Goal: Task Accomplishment & Management: Use online tool/utility

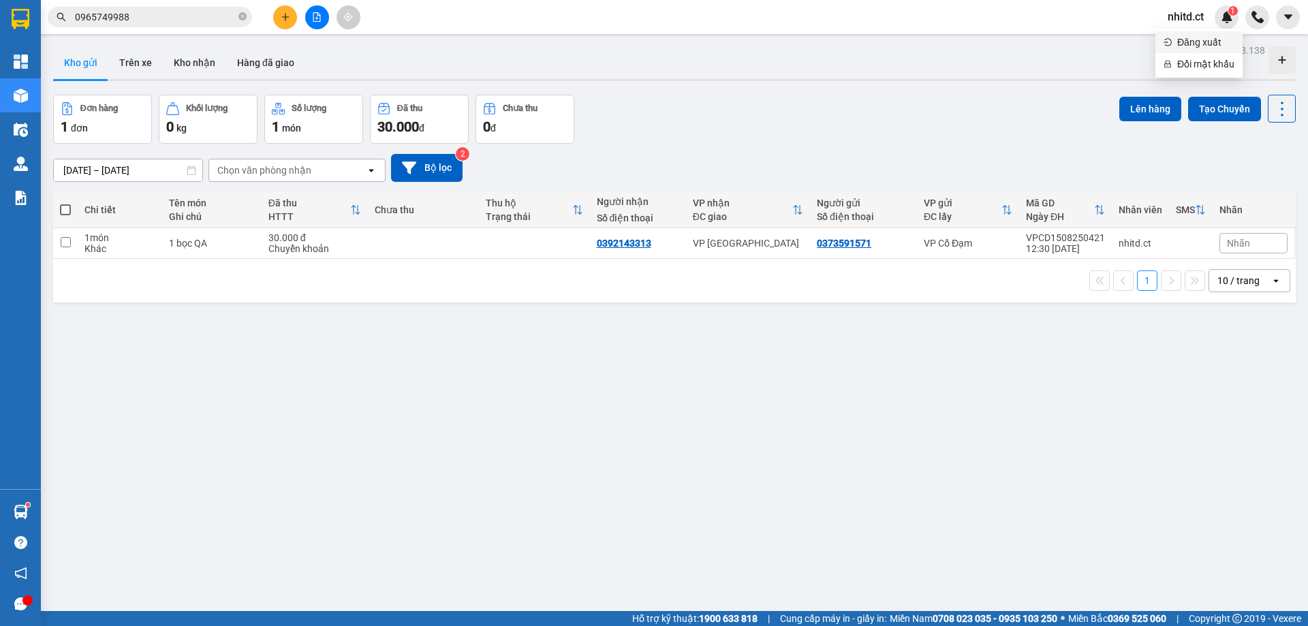
click at [1185, 43] on span "Đăng xuất" at bounding box center [1205, 42] width 57 height 15
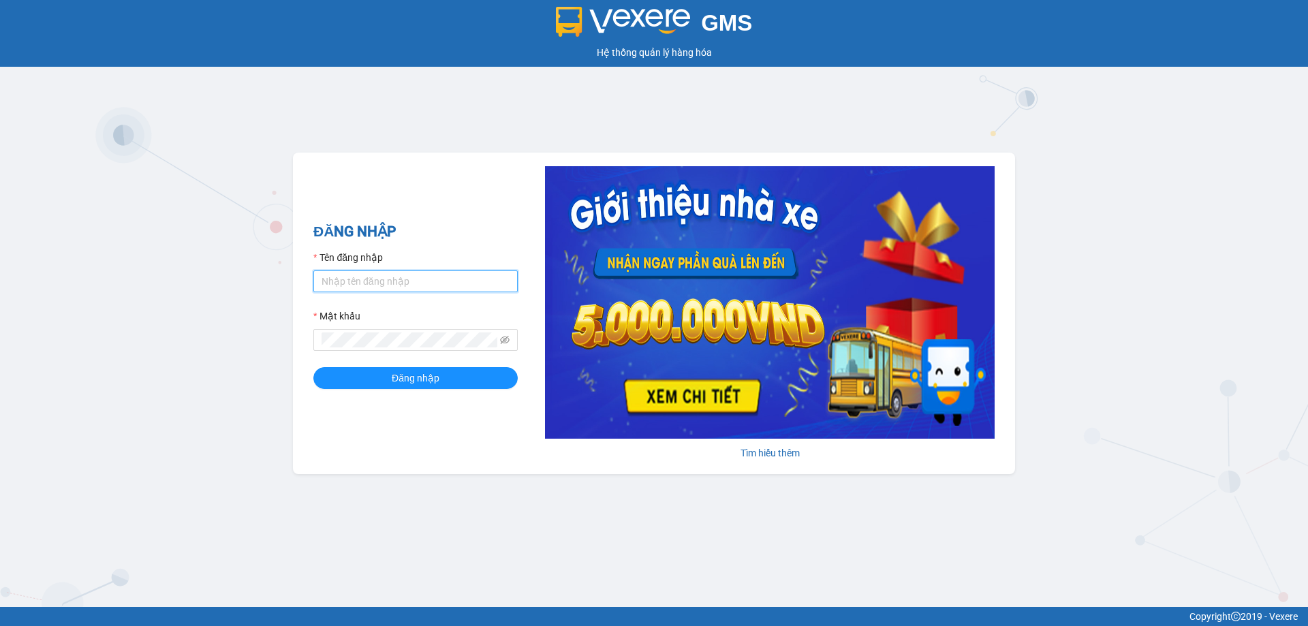
click at [385, 276] on input "Tên đăng nhập" at bounding box center [415, 281] width 204 height 22
type input "diepcd.ct"
click at [405, 373] on span "Đăng nhập" at bounding box center [416, 378] width 48 height 15
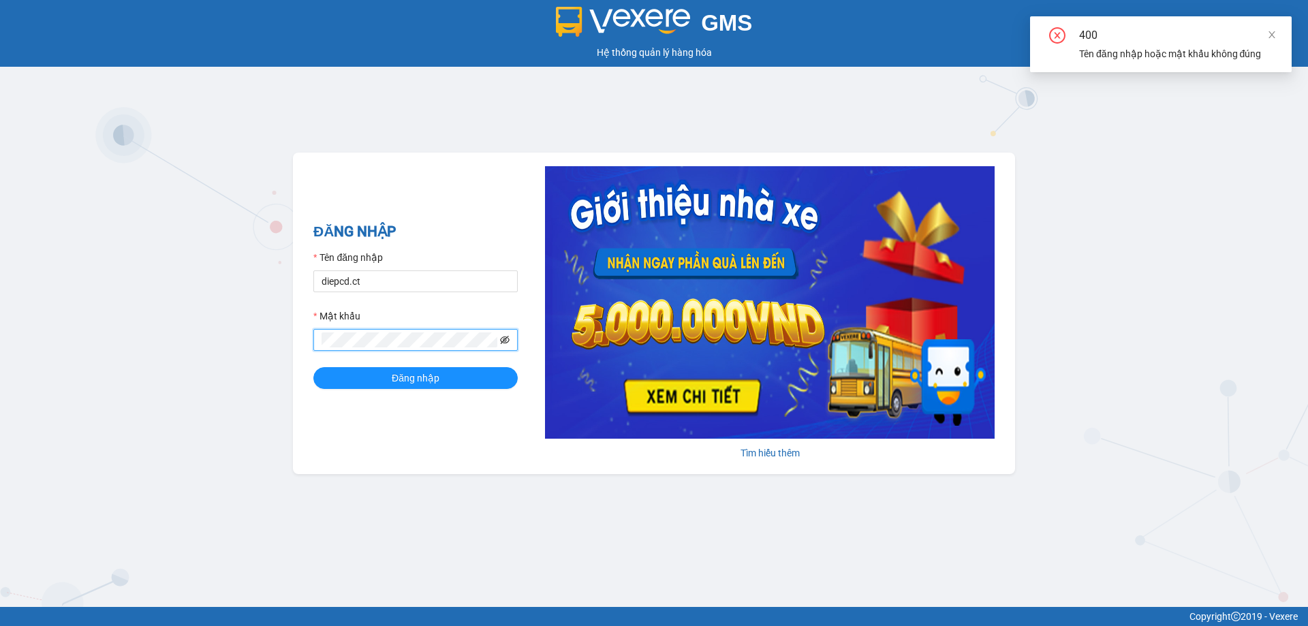
click at [504, 335] on icon "eye-invisible" at bounding box center [505, 340] width 10 height 10
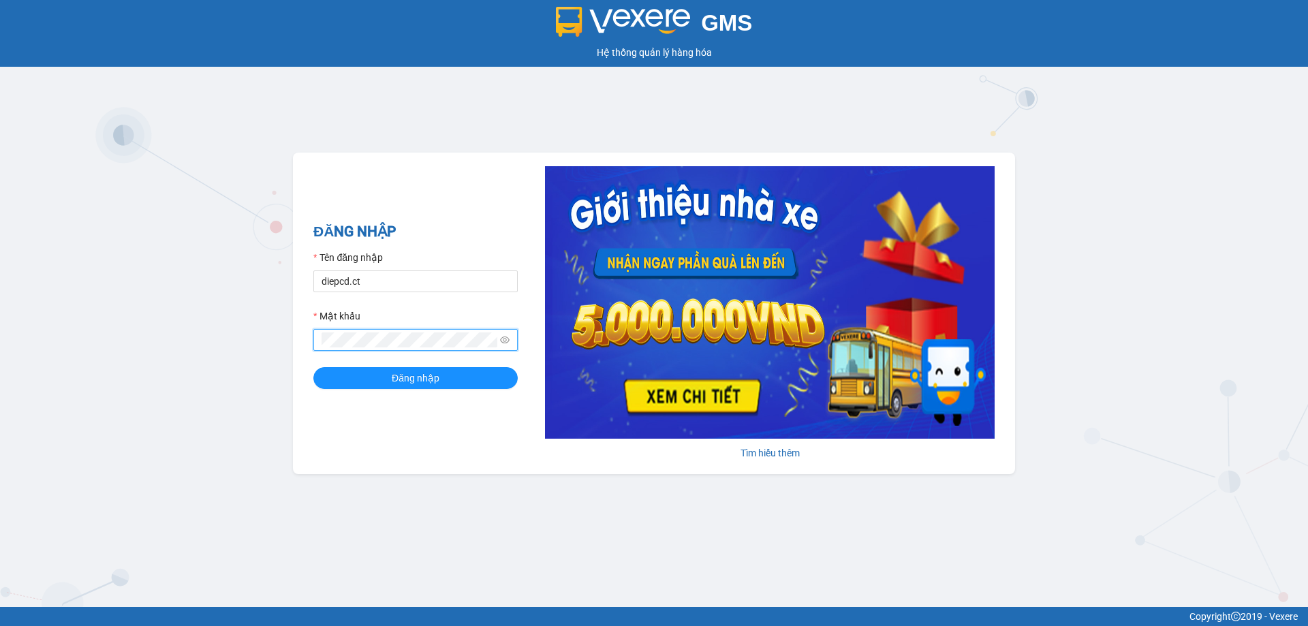
click at [313, 367] on button "Đăng nhập" at bounding box center [415, 378] width 204 height 22
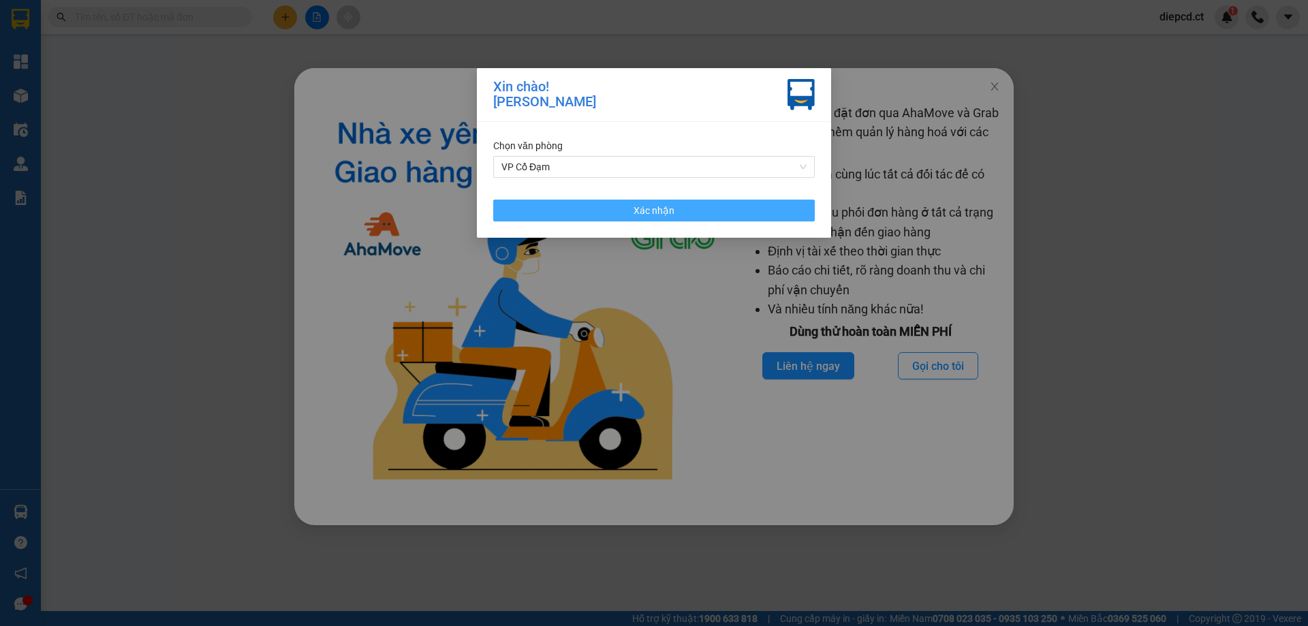
click at [697, 207] on button "Xác nhận" at bounding box center [654, 211] width 322 height 22
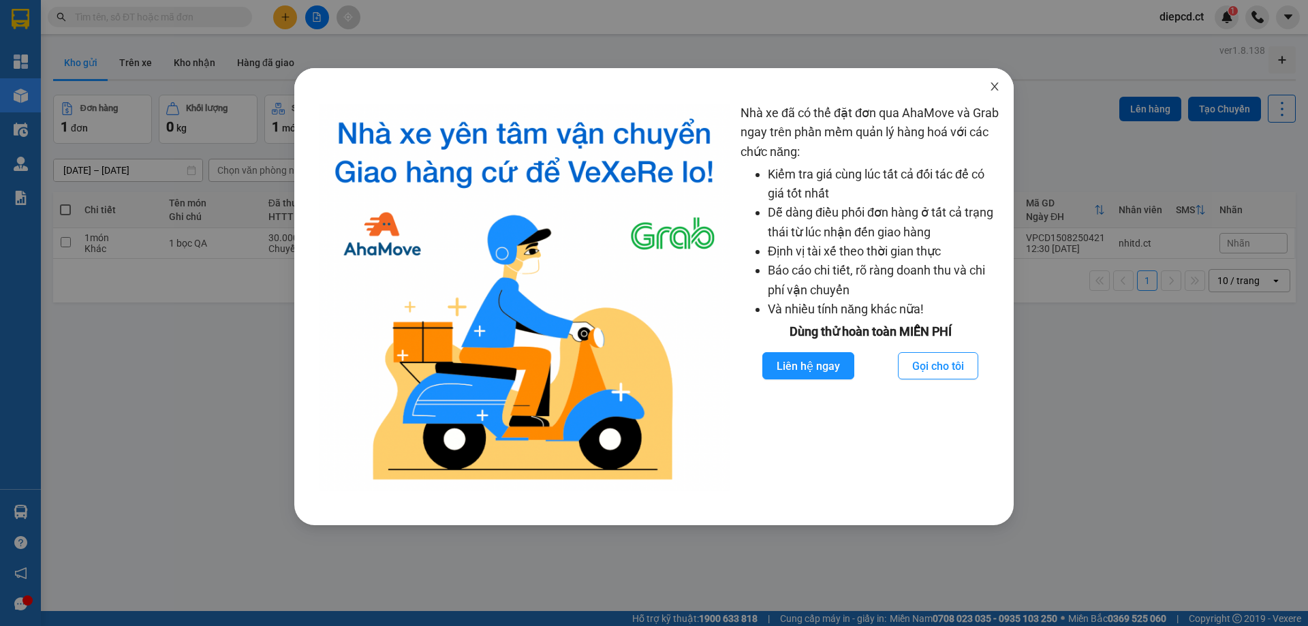
click at [995, 81] on span "Close" at bounding box center [994, 87] width 38 height 38
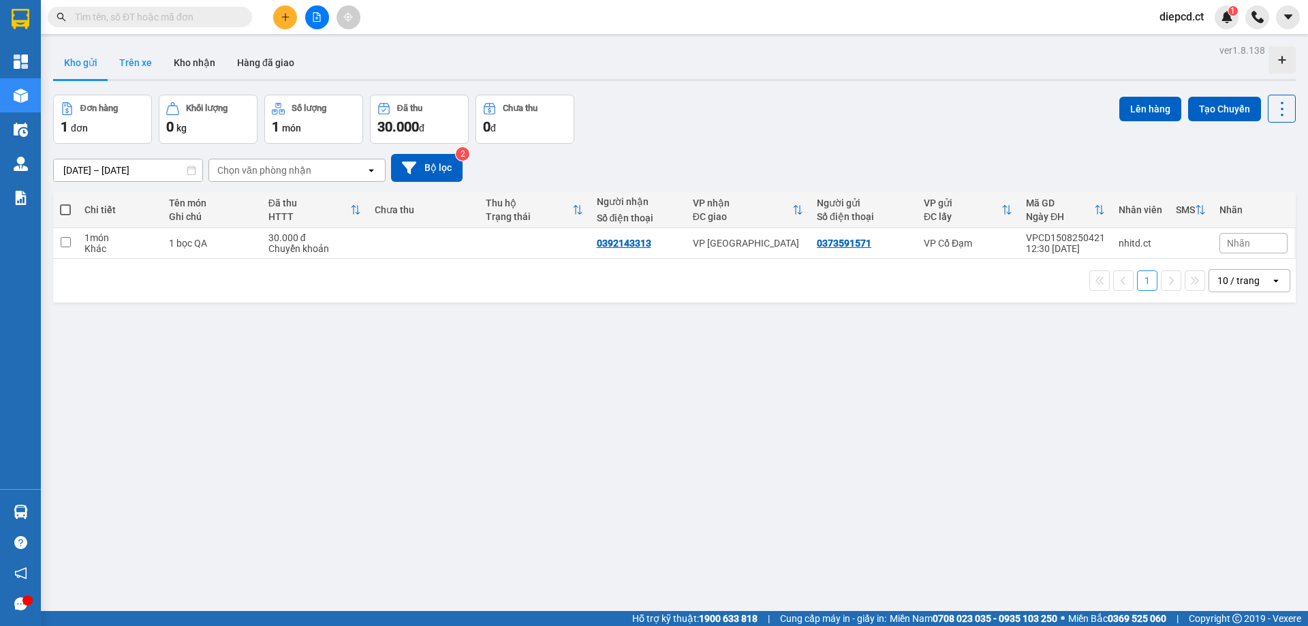
click at [150, 71] on button "Trên xe" at bounding box center [135, 62] width 54 height 33
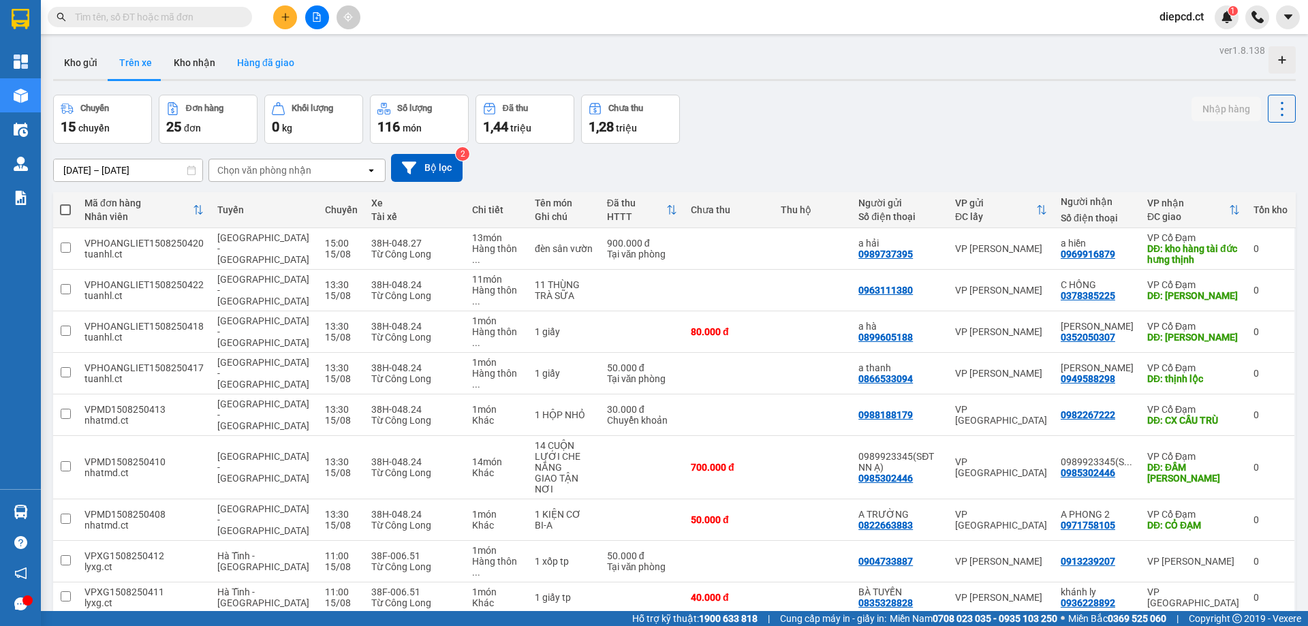
click at [257, 59] on button "Hàng đã giao" at bounding box center [265, 62] width 79 height 33
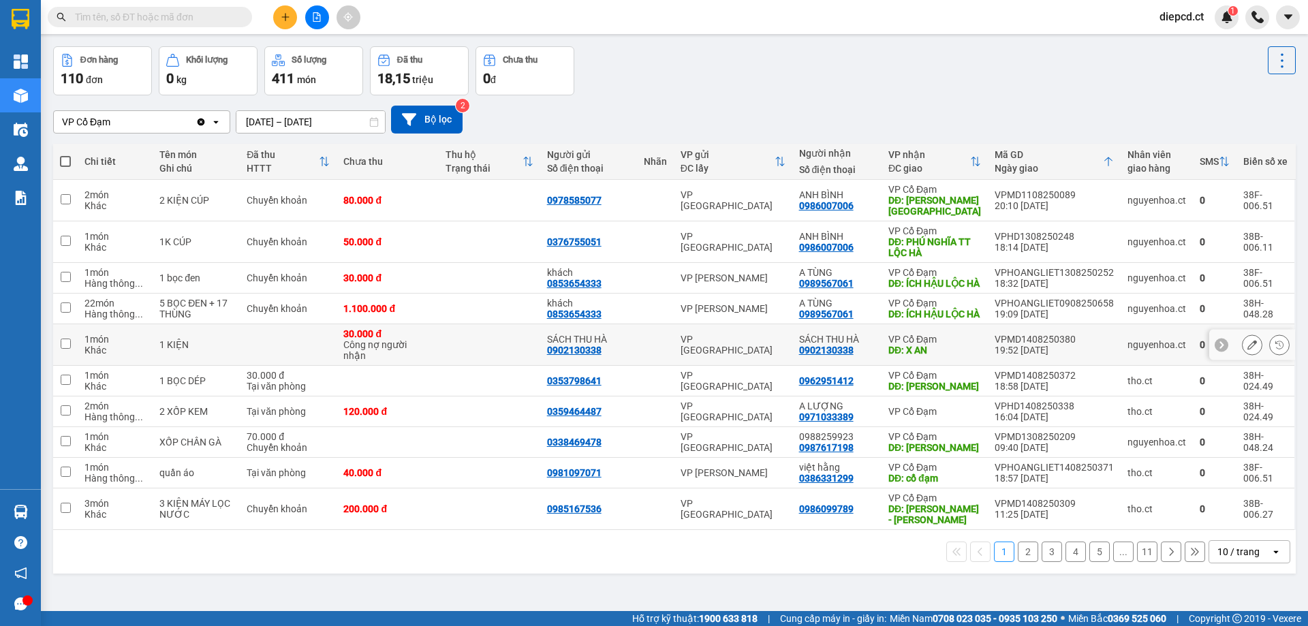
scroll to position [63, 0]
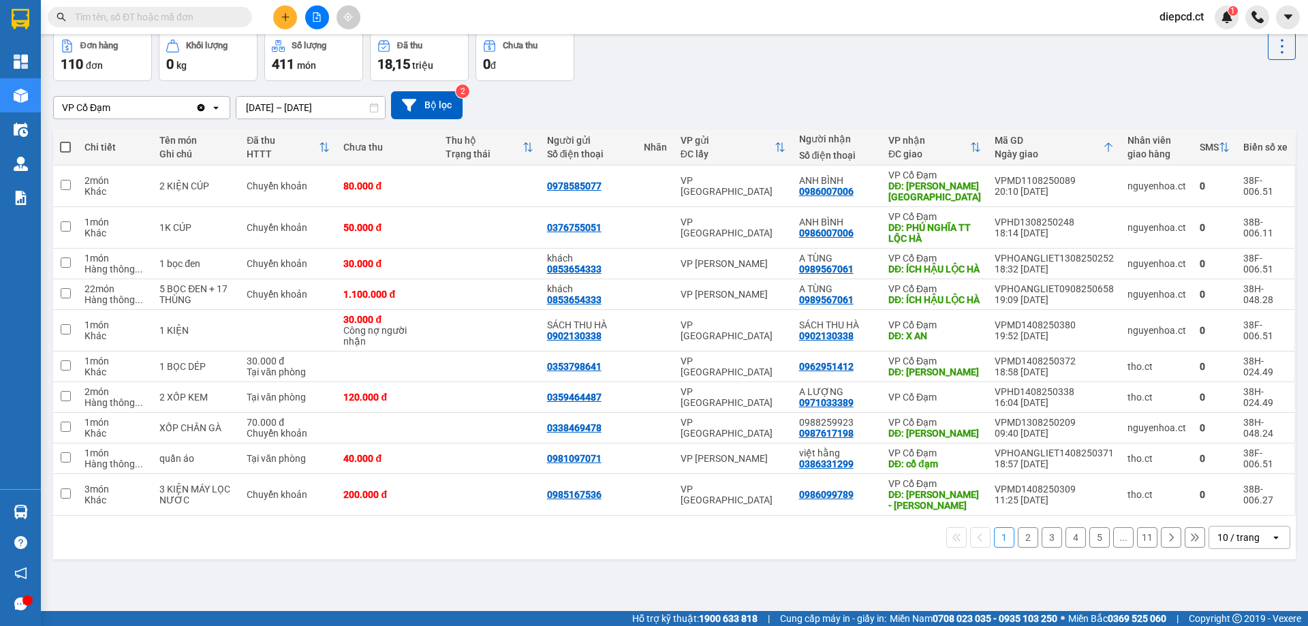
click at [1023, 548] on button "2" at bounding box center [1028, 537] width 20 height 20
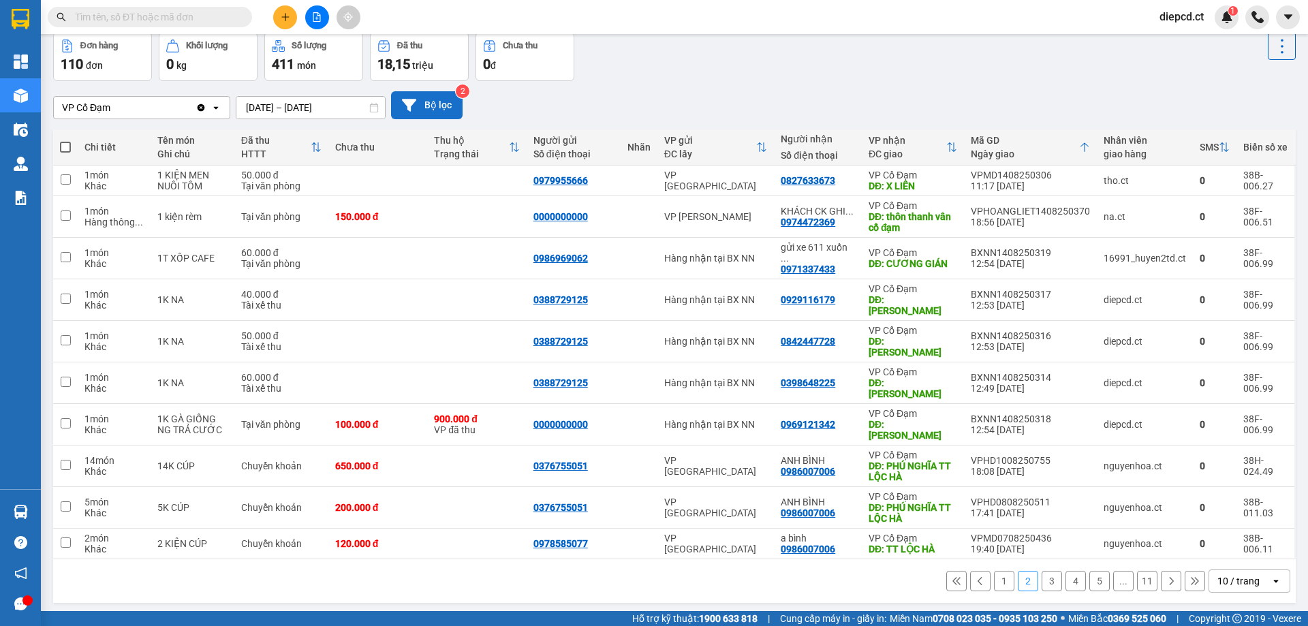
click at [431, 104] on button "Bộ lọc" at bounding box center [427, 105] width 72 height 28
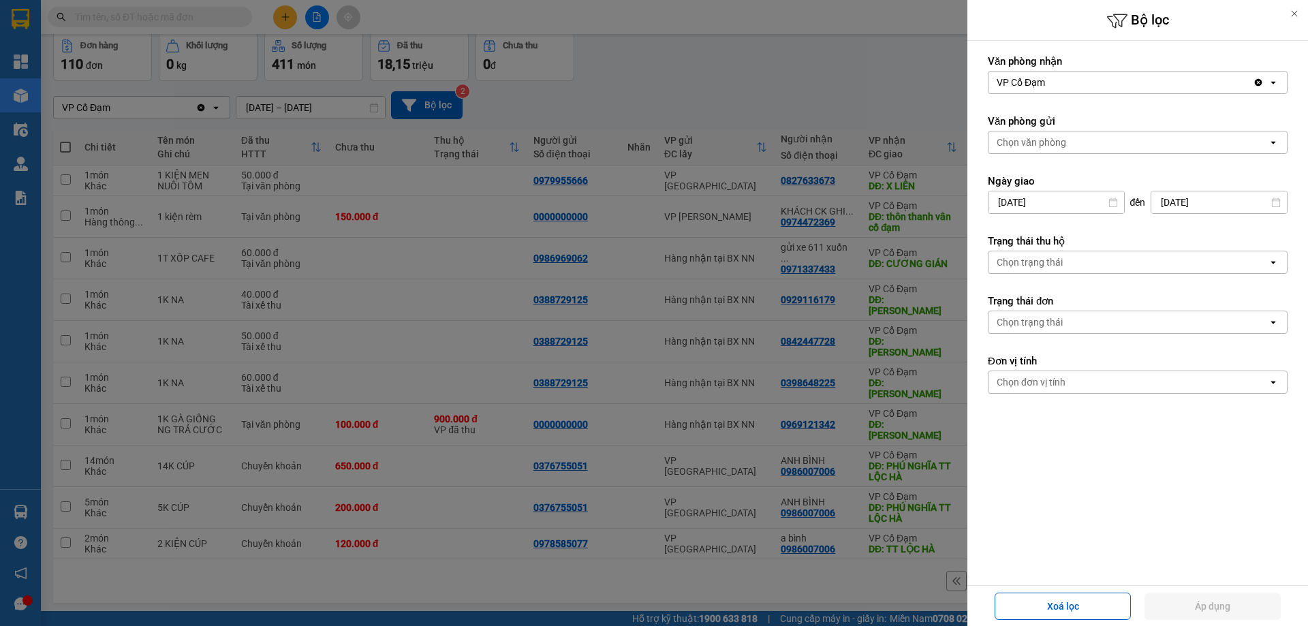
click at [1098, 76] on div "VP Cổ Đạm" at bounding box center [1120, 83] width 264 height 22
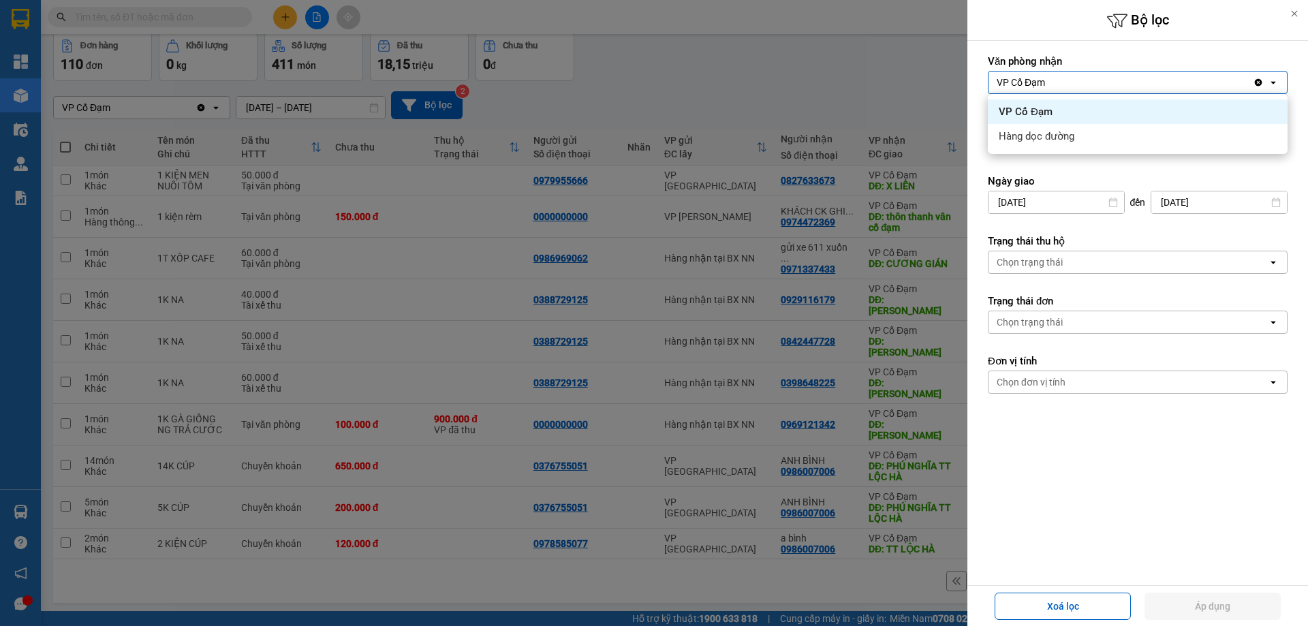
click at [1259, 84] on icon "Clear value" at bounding box center [1258, 82] width 7 height 7
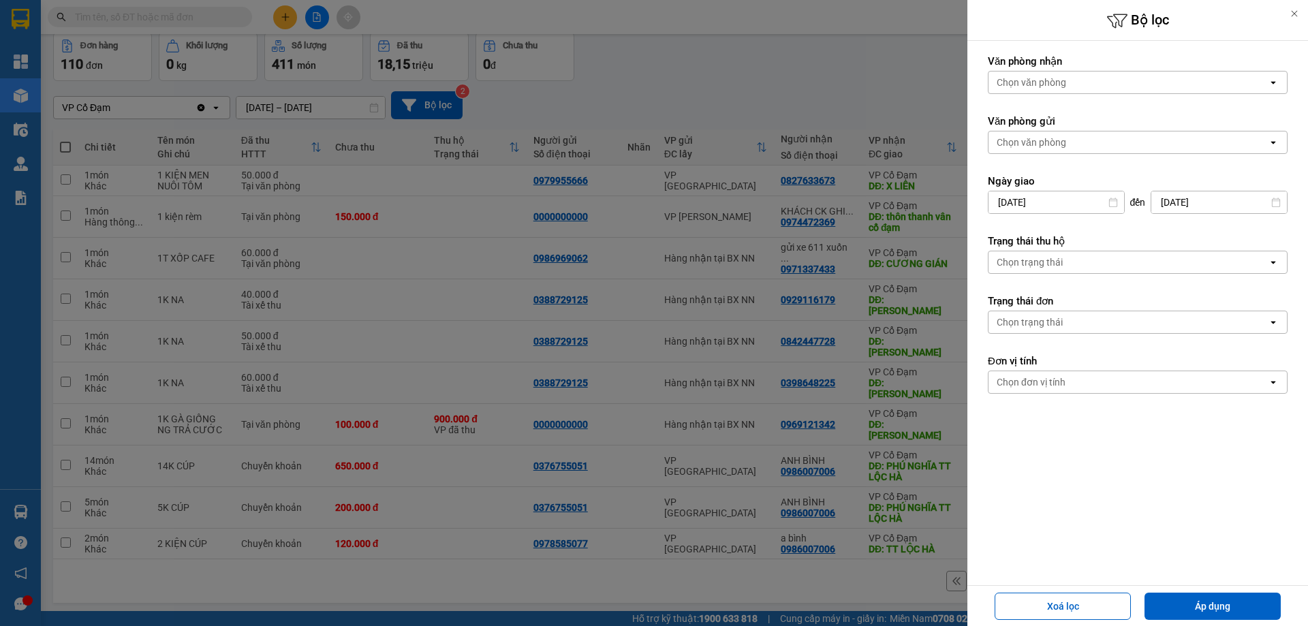
click at [1272, 83] on icon "open" at bounding box center [1273, 82] width 11 height 11
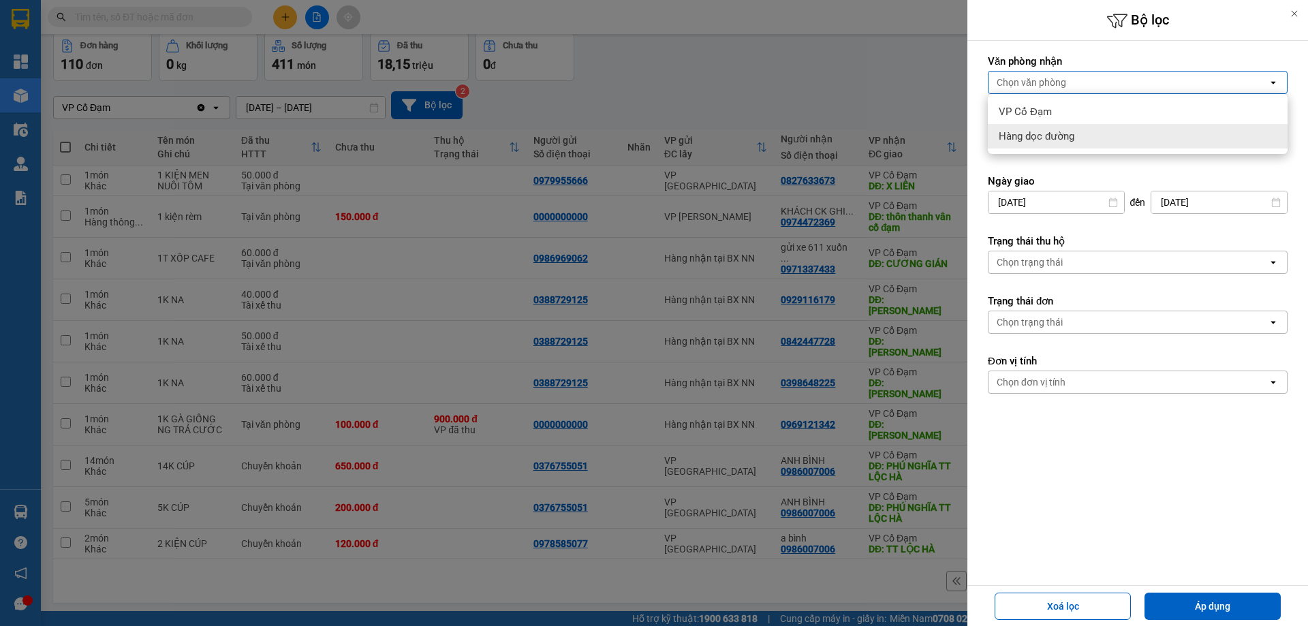
drag, startPoint x: 1070, startPoint y: 501, endPoint x: 1078, endPoint y: 311, distance: 190.2
click at [1070, 491] on form "Văn phòng nhận Chọn văn phòng open Văn phòng gửi Chọn văn phòng open Ngày giao …" at bounding box center [1138, 285] width 300 height 462
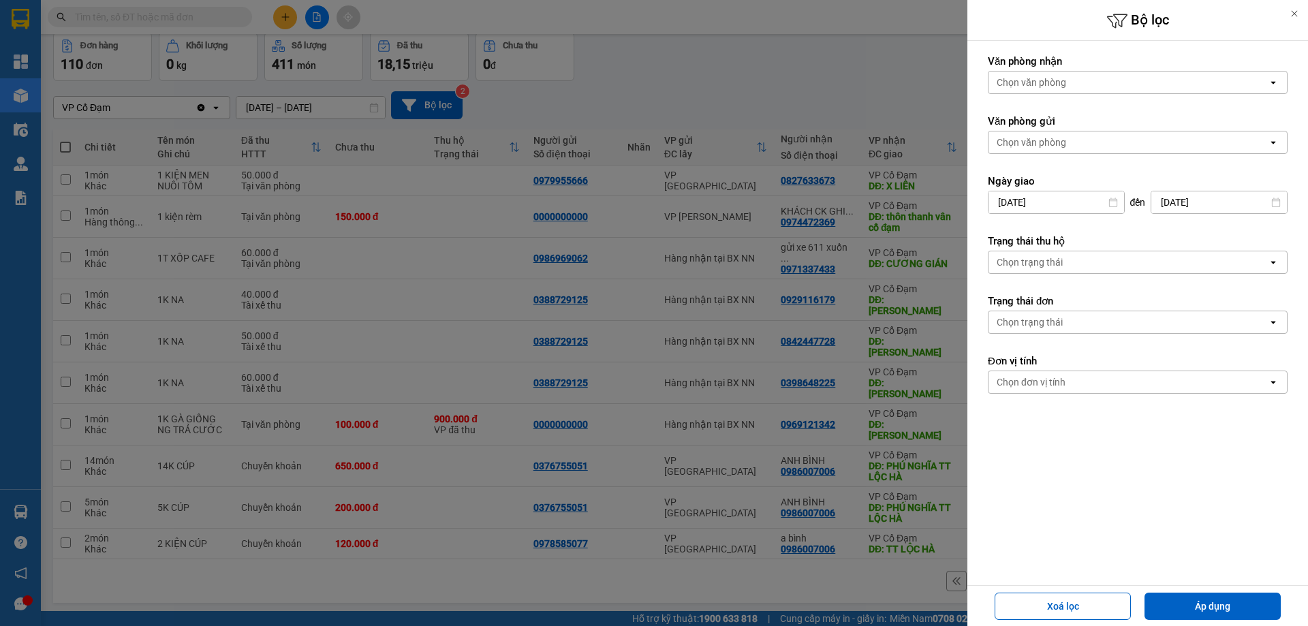
click at [1074, 145] on div "Chọn văn phòng" at bounding box center [1127, 142] width 279 height 22
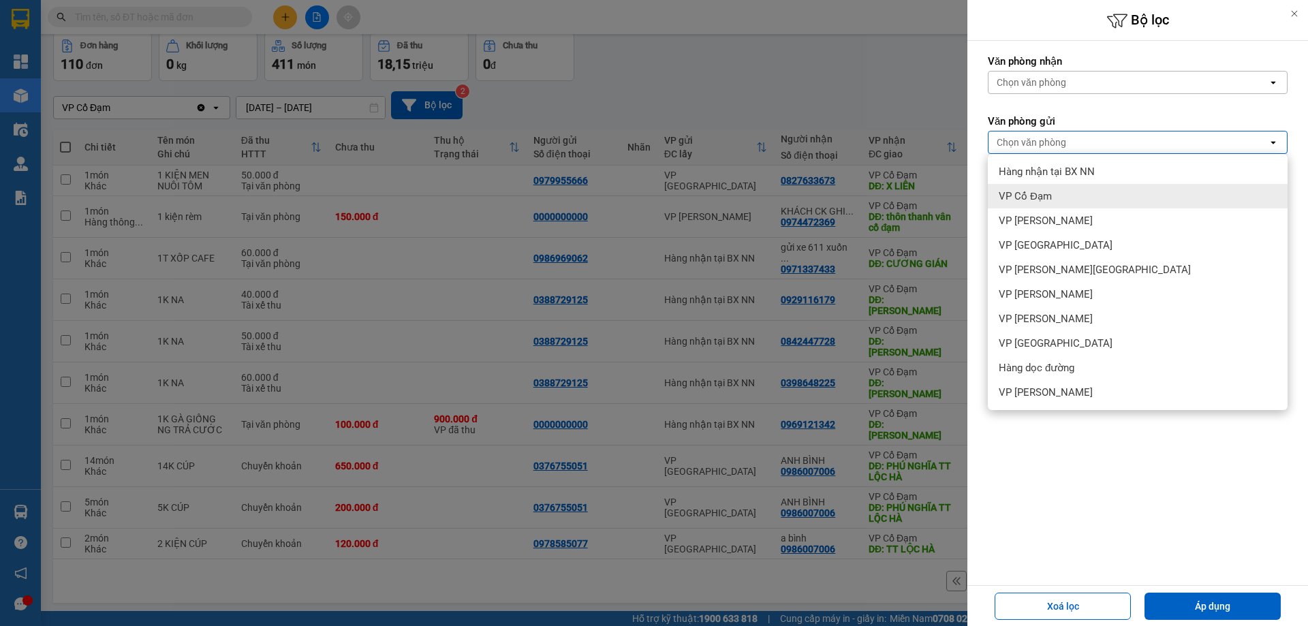
click at [1045, 195] on span "VP Cổ Đạm" at bounding box center [1025, 196] width 53 height 14
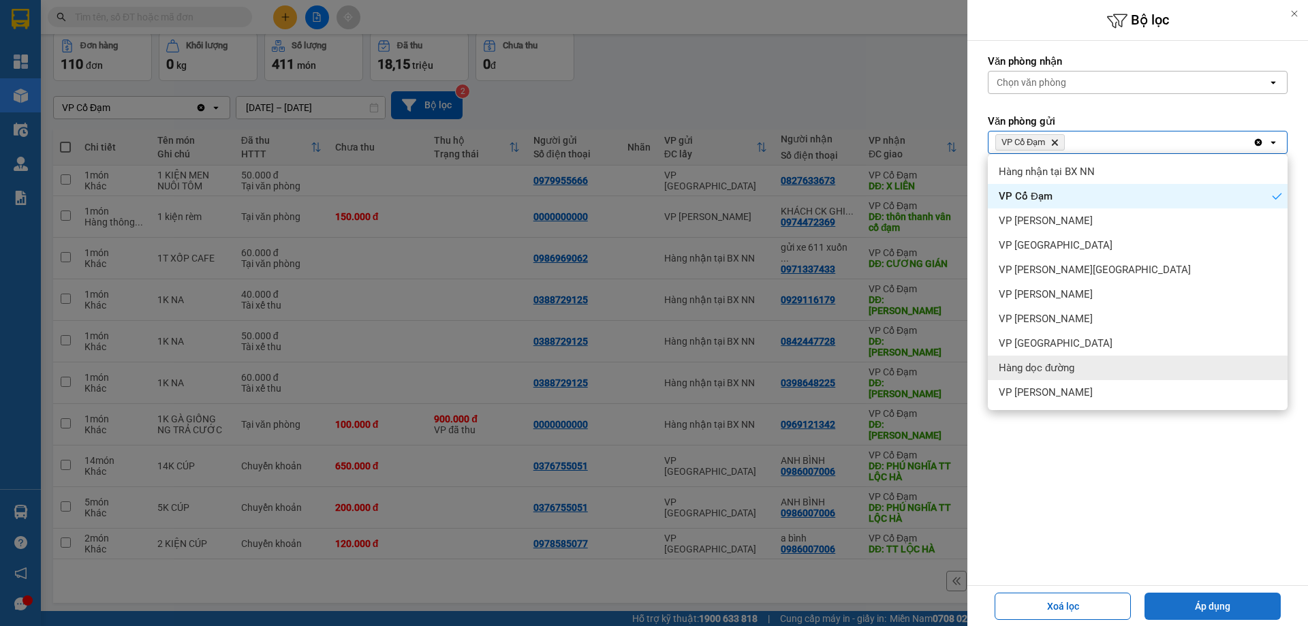
click at [1230, 605] on button "Áp dụng" at bounding box center [1212, 606] width 136 height 27
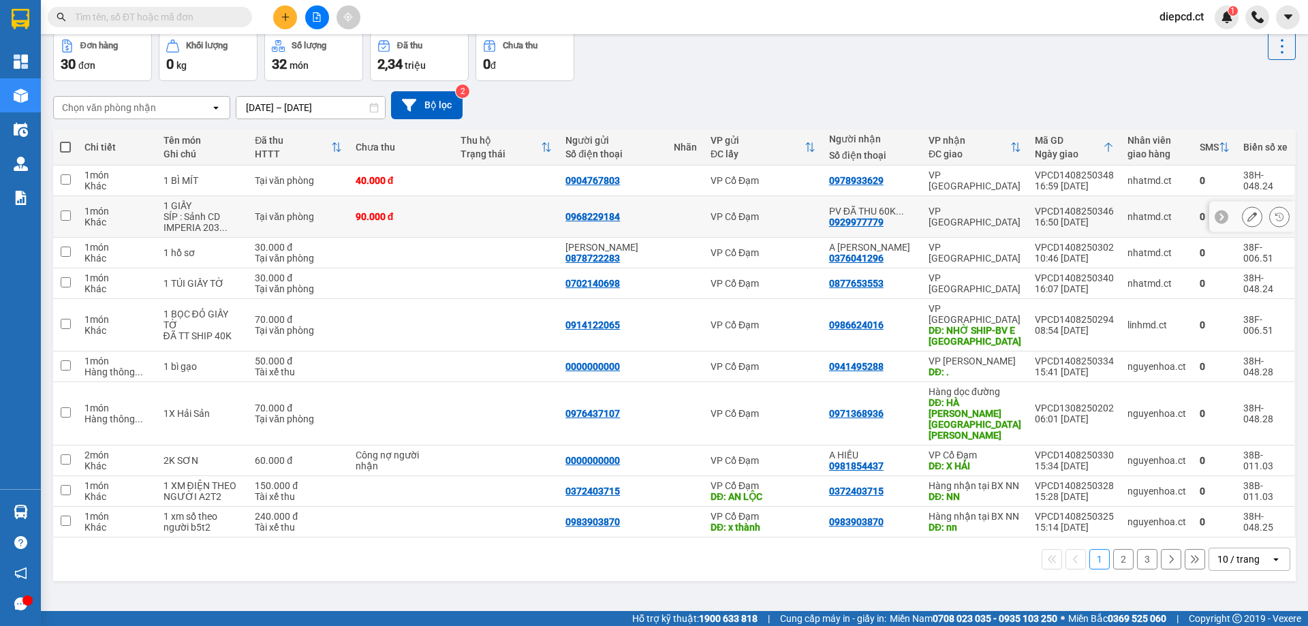
click at [473, 216] on td at bounding box center [506, 217] width 105 height 42
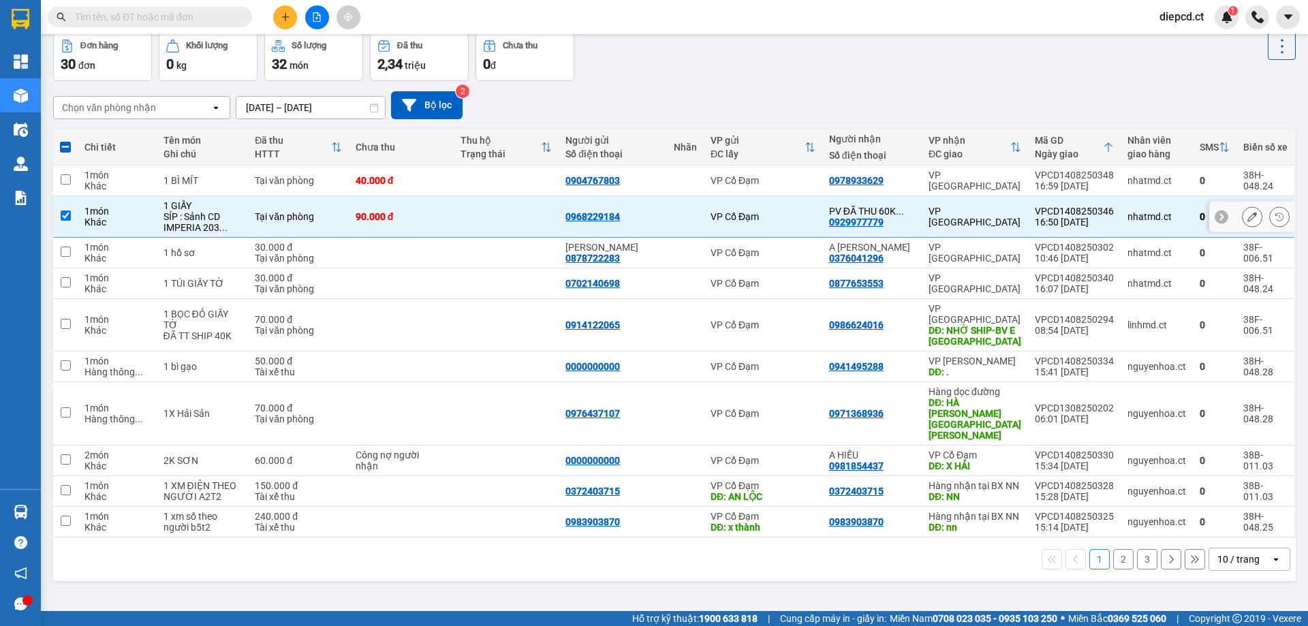
click at [473, 216] on td at bounding box center [506, 217] width 105 height 42
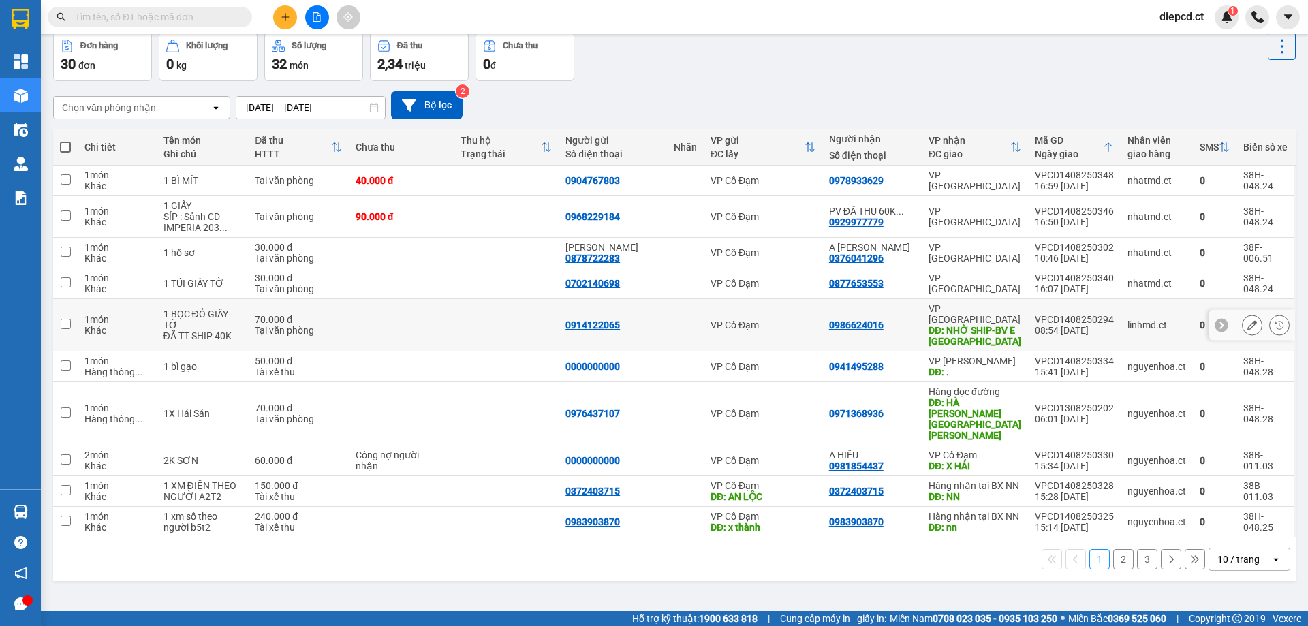
scroll to position [0, 0]
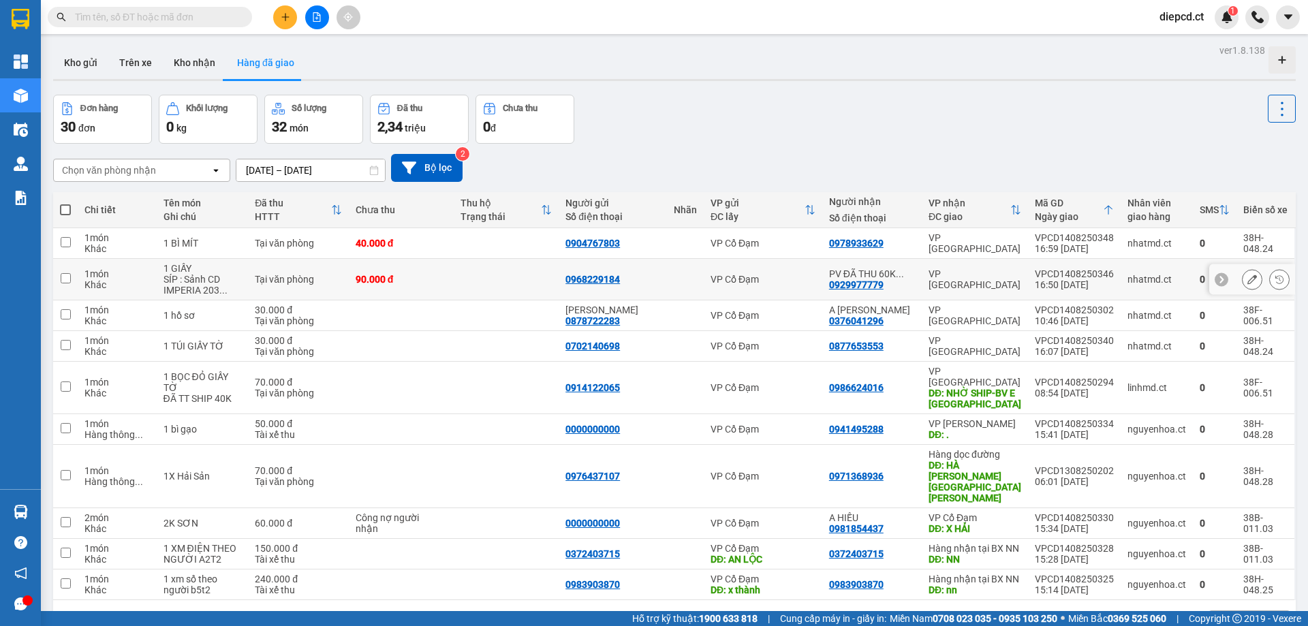
click at [401, 283] on div "90.000 đ" at bounding box center [401, 279] width 91 height 11
checkbox input "true"
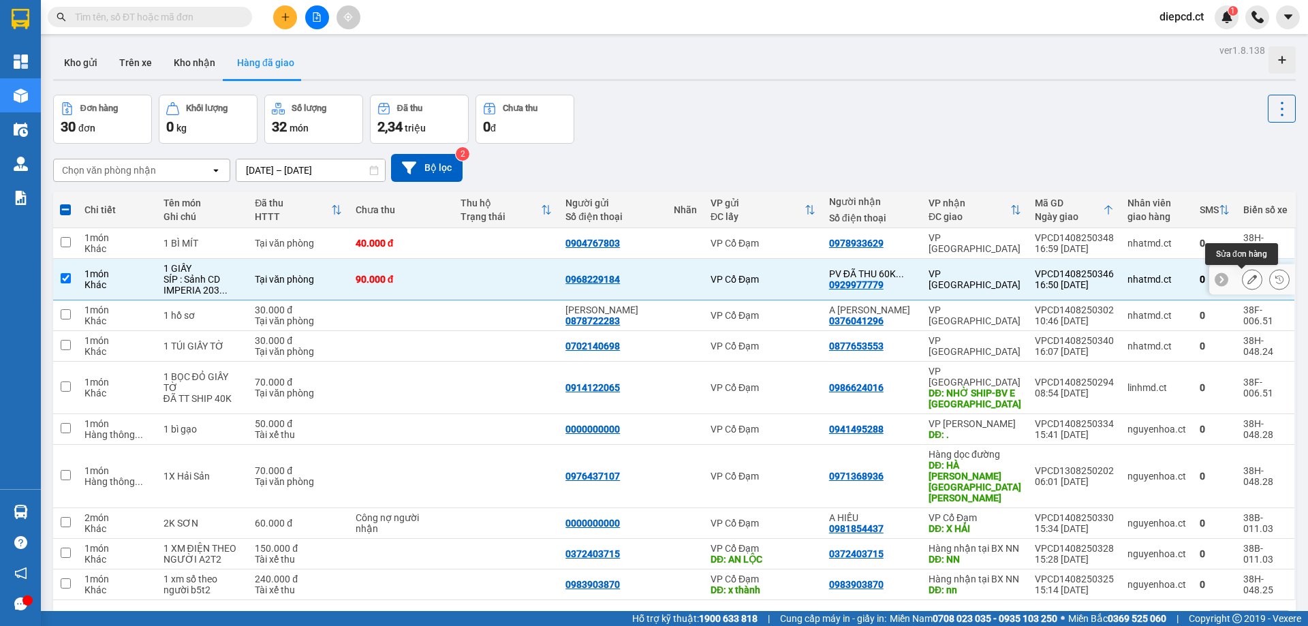
click at [1247, 280] on icon at bounding box center [1252, 280] width 10 height 10
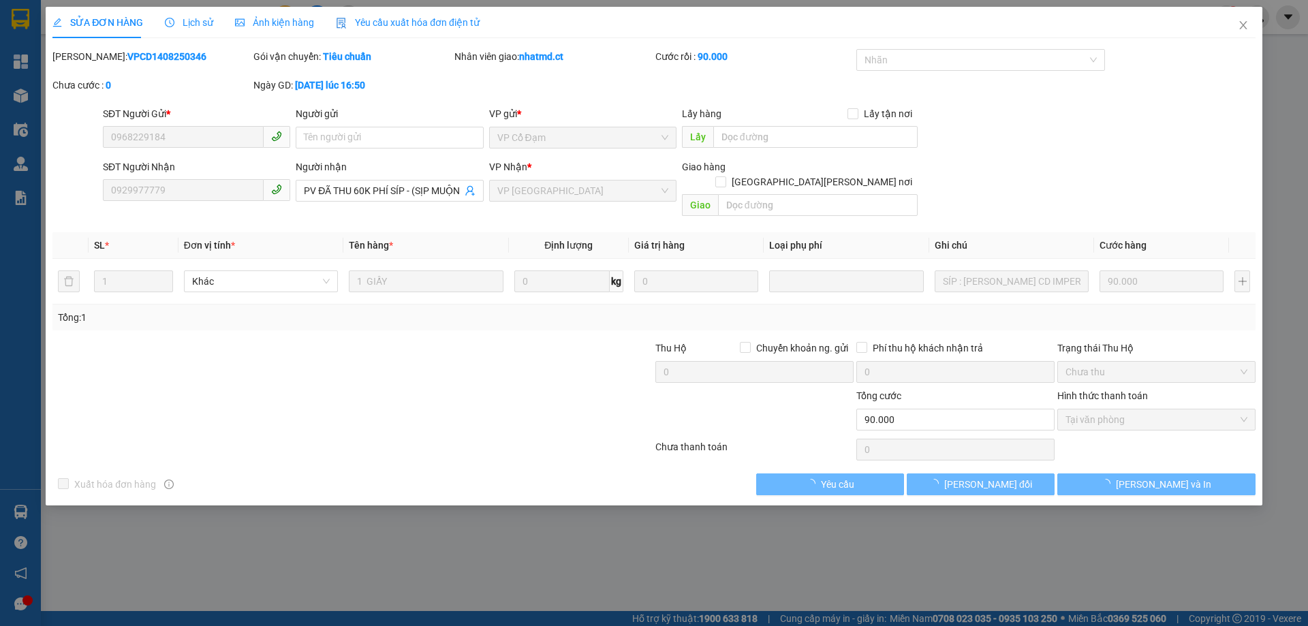
type input "0968229184"
type input "0929977779"
type input "PV ĐÃ THU 60K PHÍ SÍP - (SỊP MUỘN)"
type input "90.000"
click at [187, 17] on span "Lịch sử" at bounding box center [189, 22] width 48 height 11
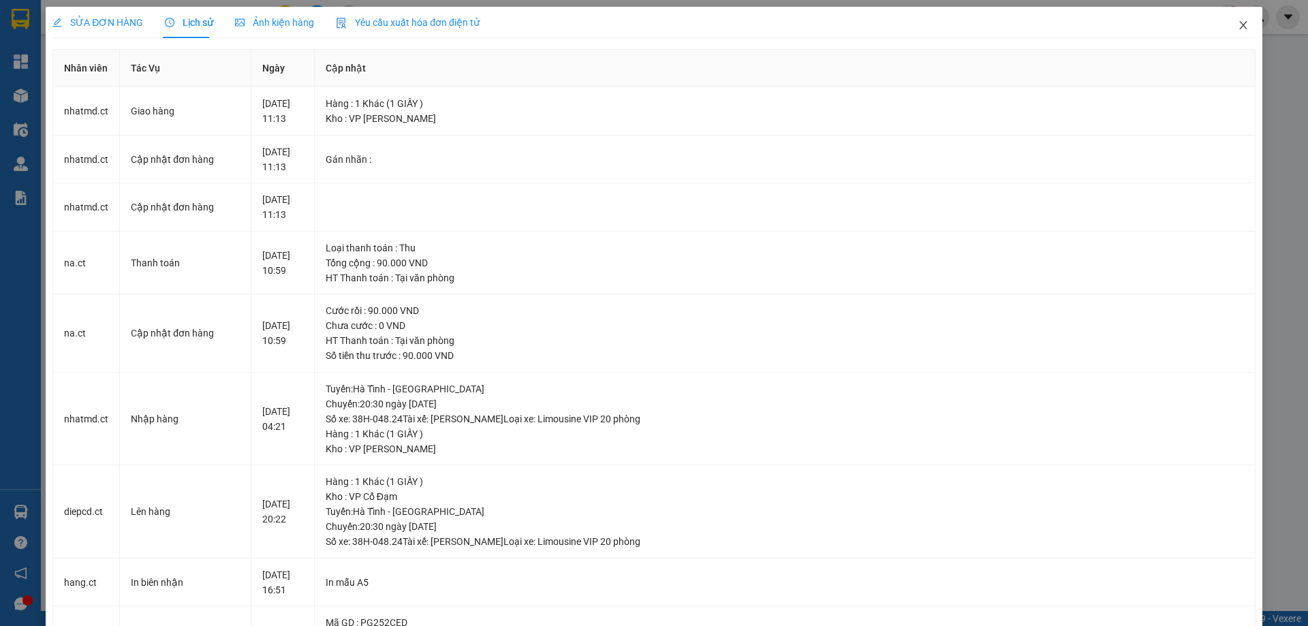
click at [1238, 26] on icon "close" at bounding box center [1243, 25] width 11 height 11
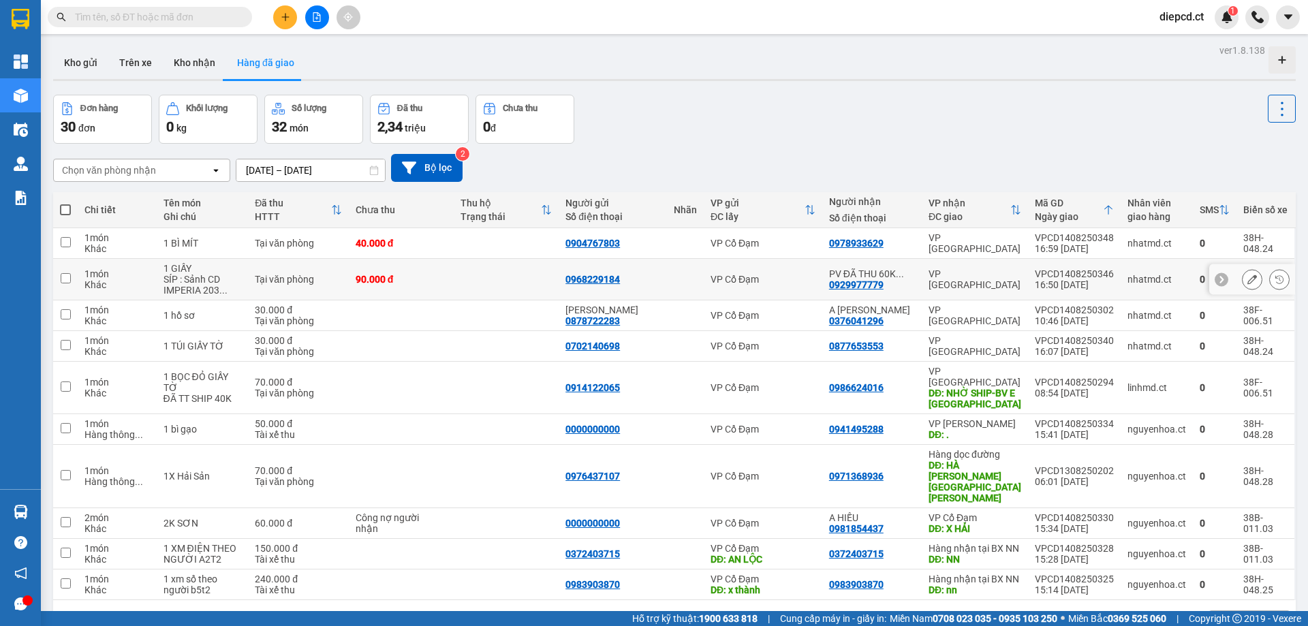
click at [787, 281] on div "VP Cổ Đạm" at bounding box center [762, 279] width 105 height 11
checkbox input "true"
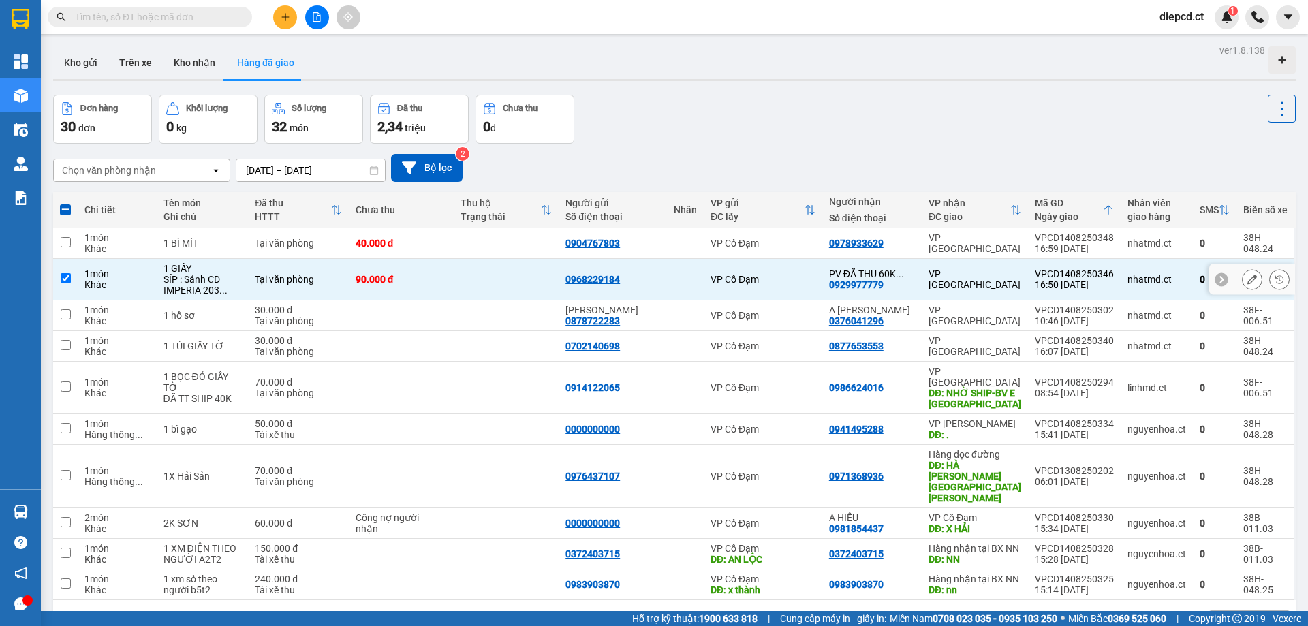
click at [1249, 278] on button at bounding box center [1252, 280] width 19 height 24
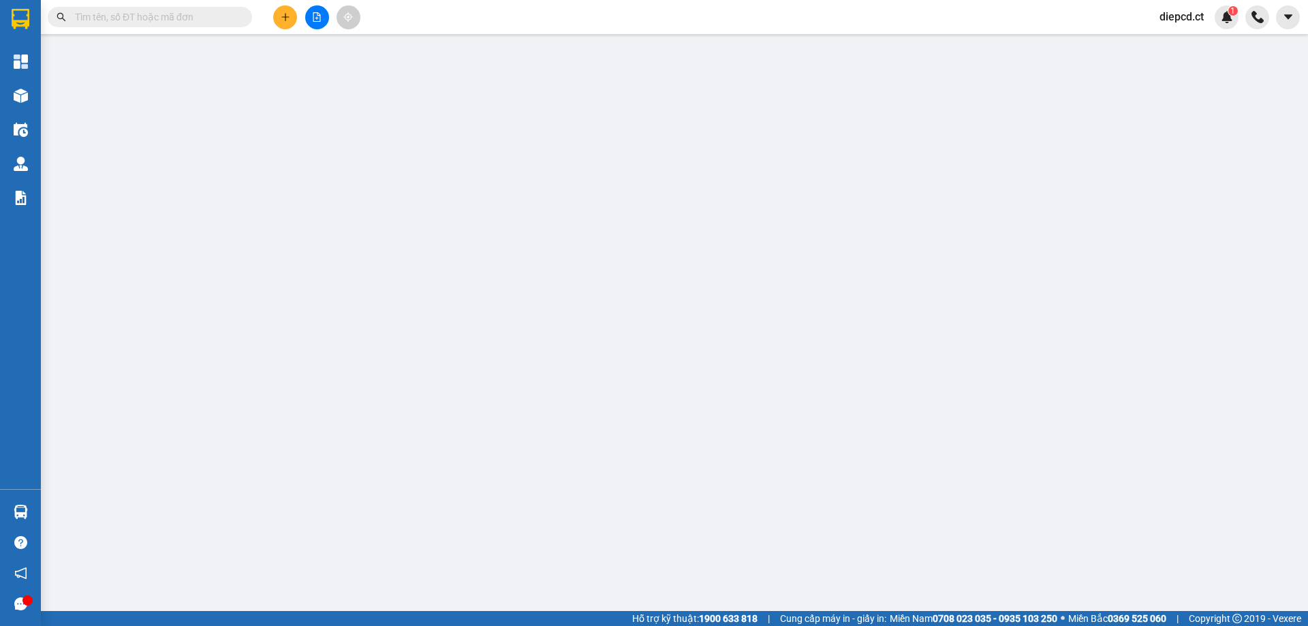
type input "0968229184"
type input "0929977779"
type input "PV ĐÃ THU 60K PHÍ SÍP - (SỊP MUỘN)"
type input "90.000"
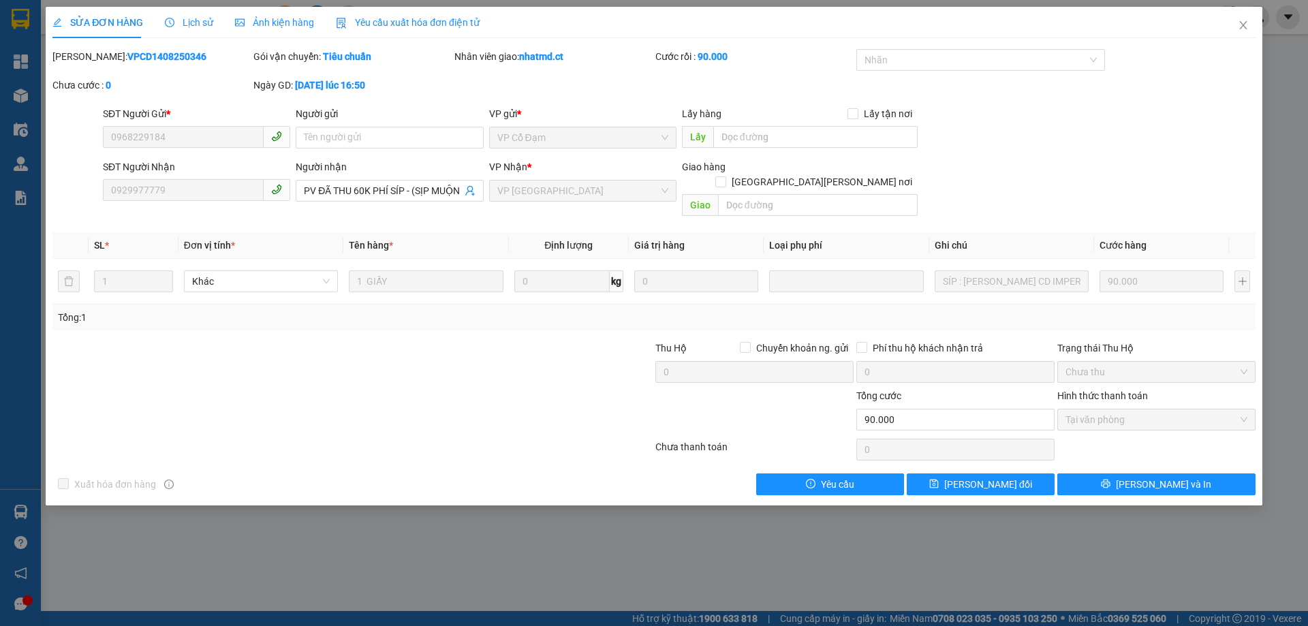
click at [687, 489] on div "SỬA ĐƠN HÀNG Lịch sử Ảnh kiện hàng Yêu cầu xuất hóa đơn điện tử Total Paid Fee …" at bounding box center [654, 256] width 1217 height 499
click at [1244, 26] on icon "close" at bounding box center [1243, 25] width 11 height 11
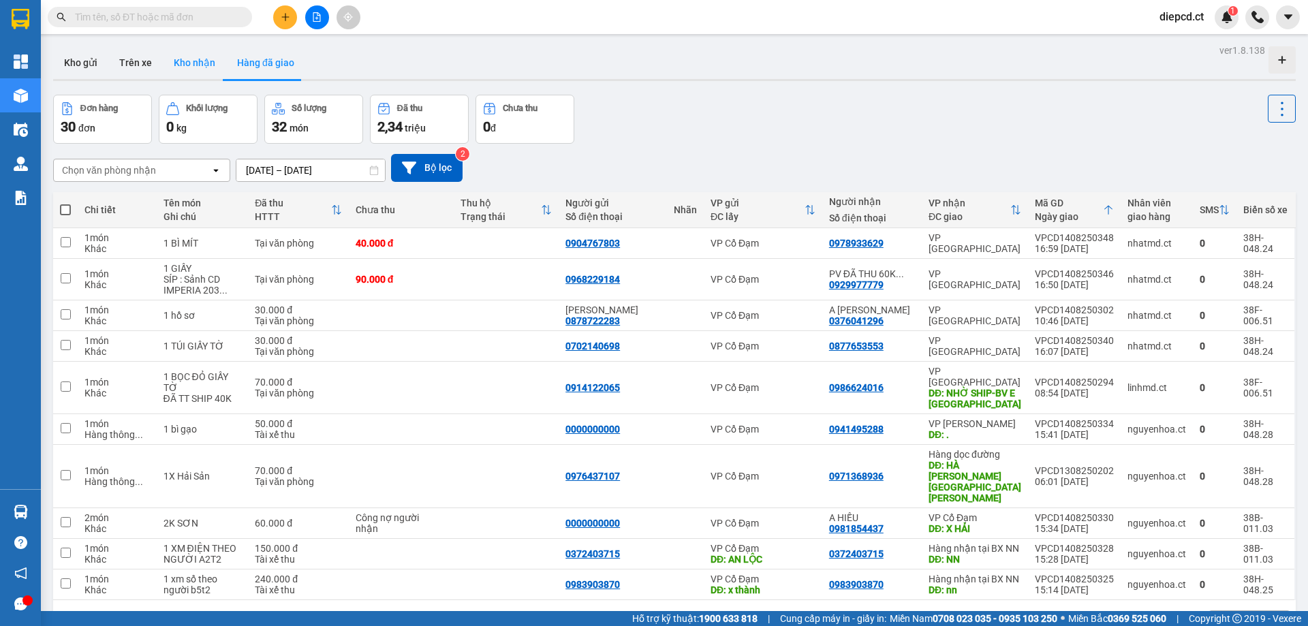
click at [178, 66] on button "Kho nhận" at bounding box center [194, 62] width 63 height 33
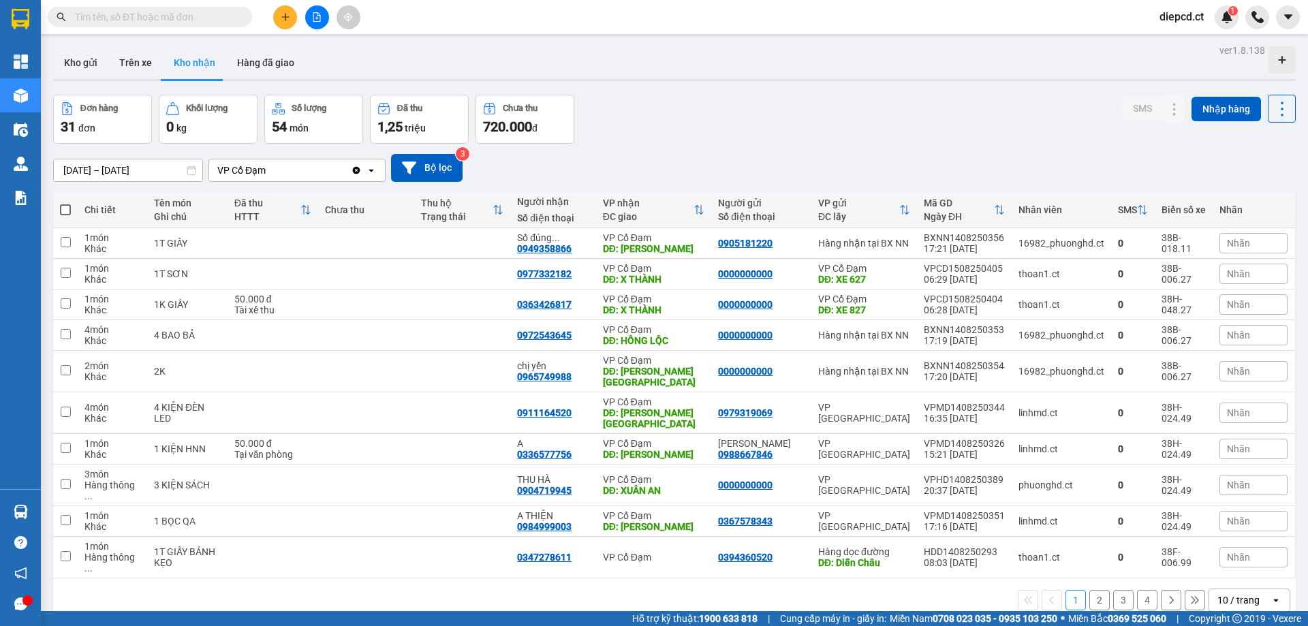
click at [116, 172] on input "[DATE] – [DATE]" at bounding box center [128, 170] width 149 height 22
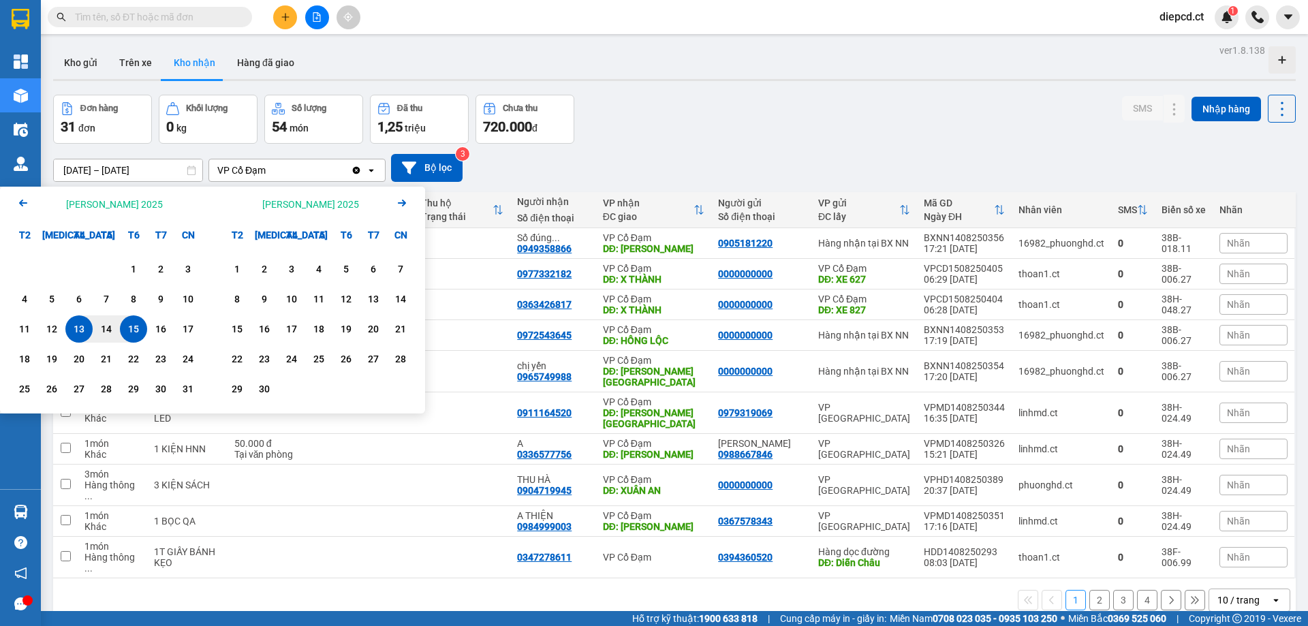
click at [75, 325] on div "13" at bounding box center [78, 329] width 19 height 16
type input "13/08/2025 – / /"
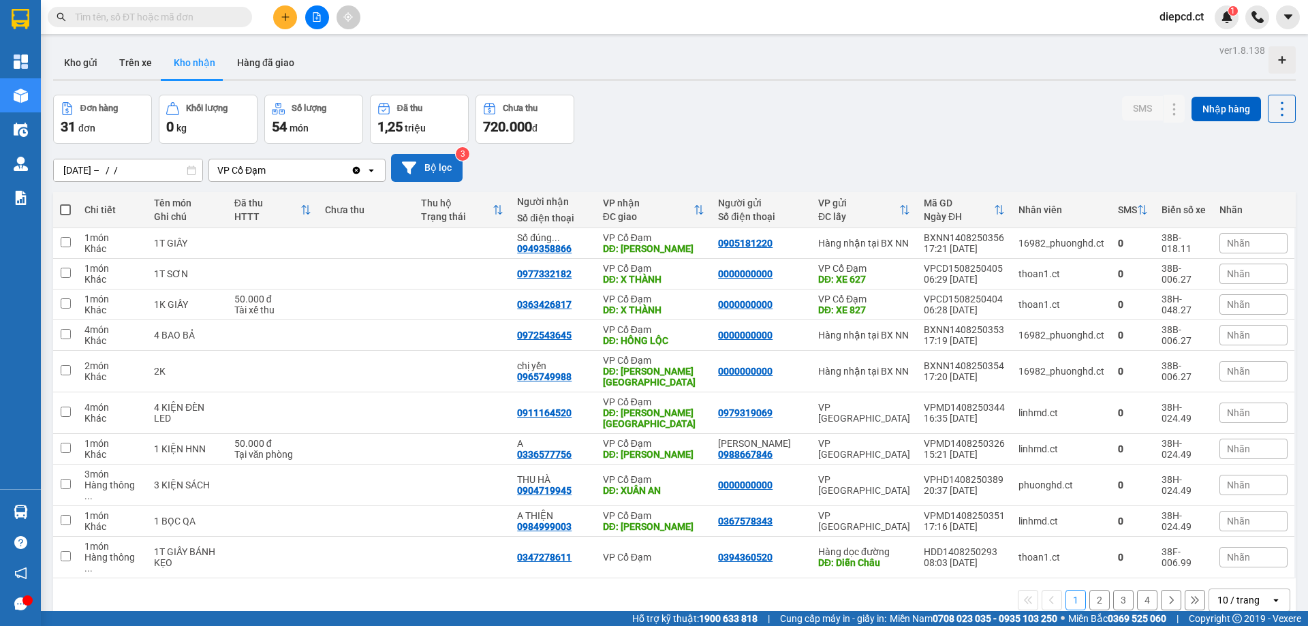
click at [431, 162] on button "Bộ lọc" at bounding box center [427, 168] width 72 height 28
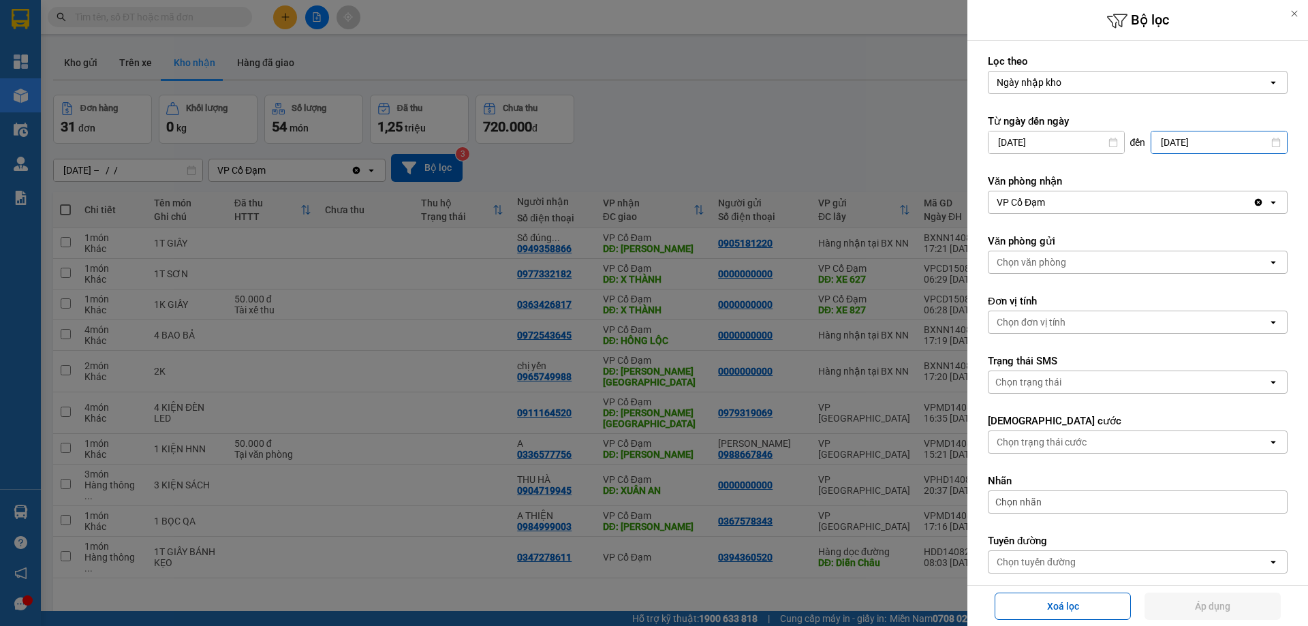
click at [1170, 137] on input "15/08/2025" at bounding box center [1219, 142] width 136 height 22
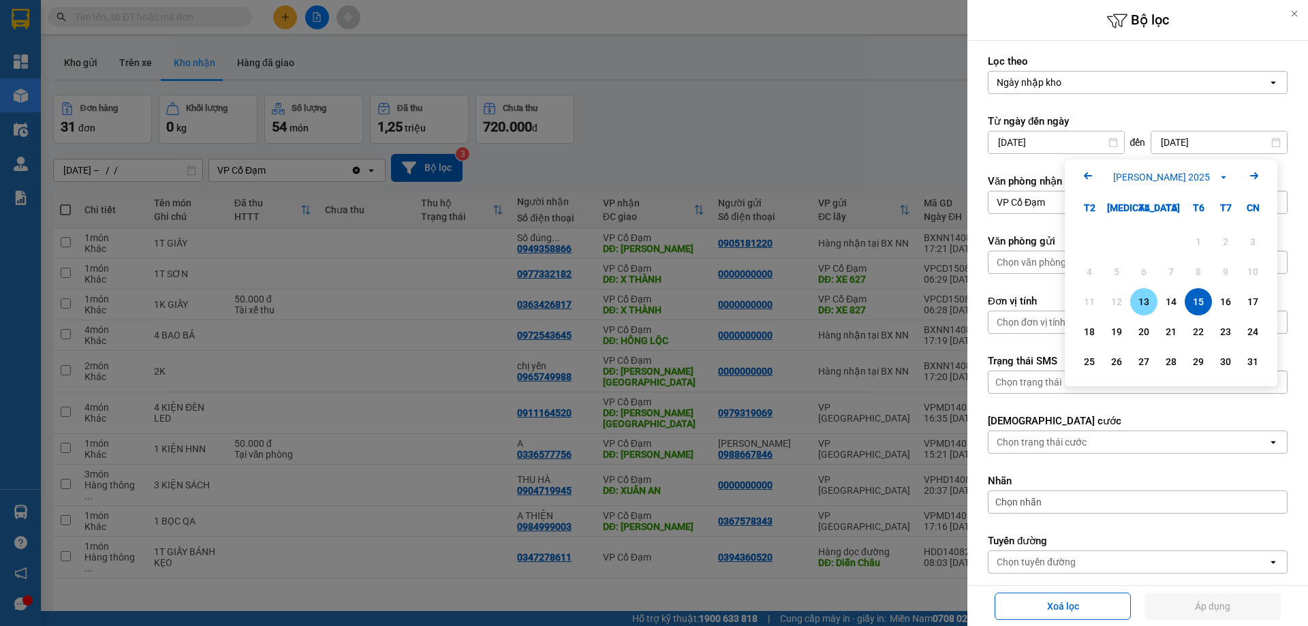
click at [1151, 302] on div "13" at bounding box center [1143, 302] width 19 height 16
type input "13/08/2025"
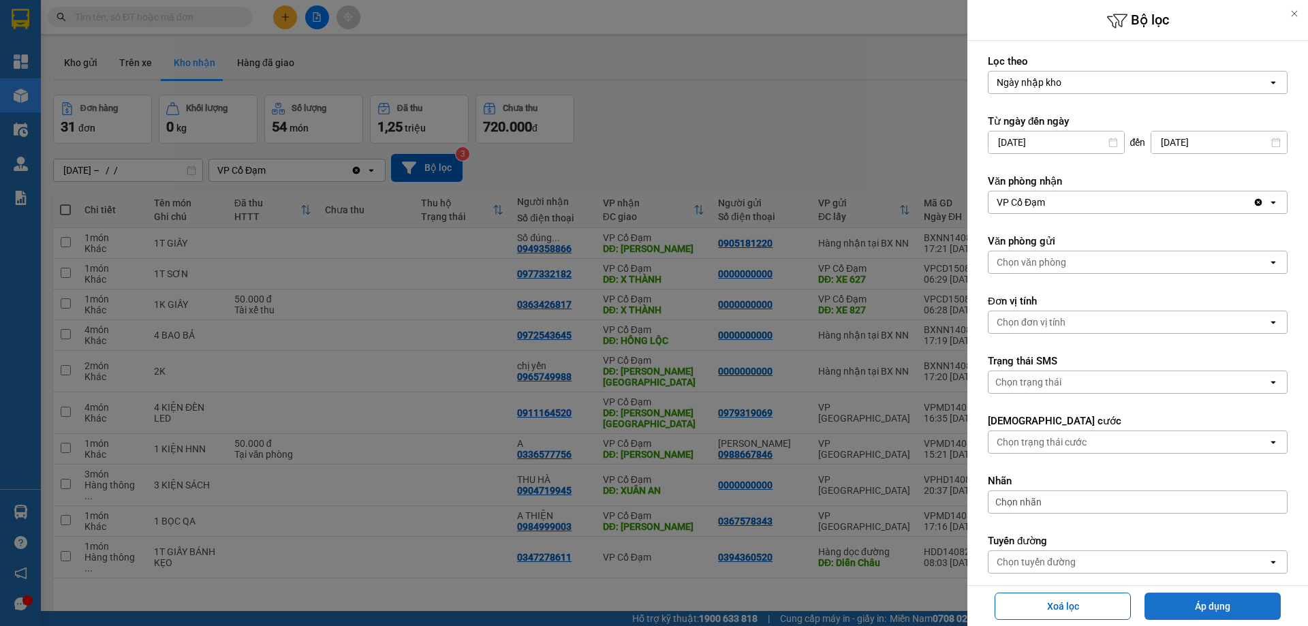
click at [1221, 615] on button "Áp dụng" at bounding box center [1212, 606] width 136 height 27
type input "[DATE] – [DATE]"
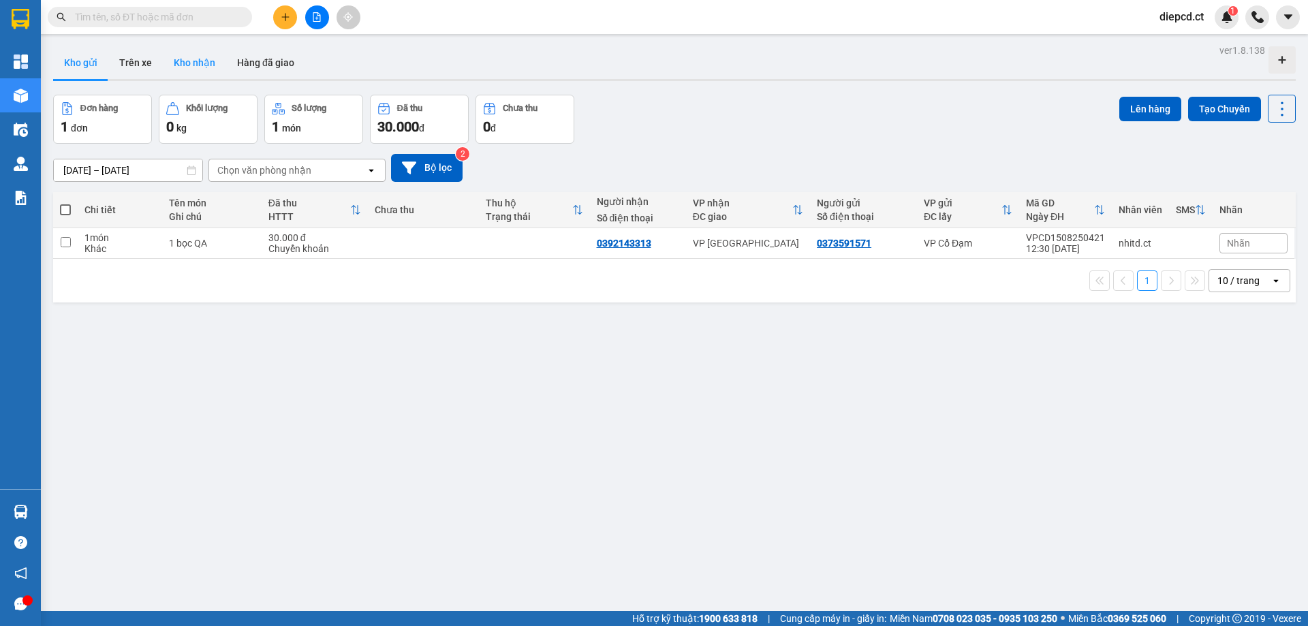
click at [191, 62] on button "Kho nhận" at bounding box center [194, 62] width 63 height 33
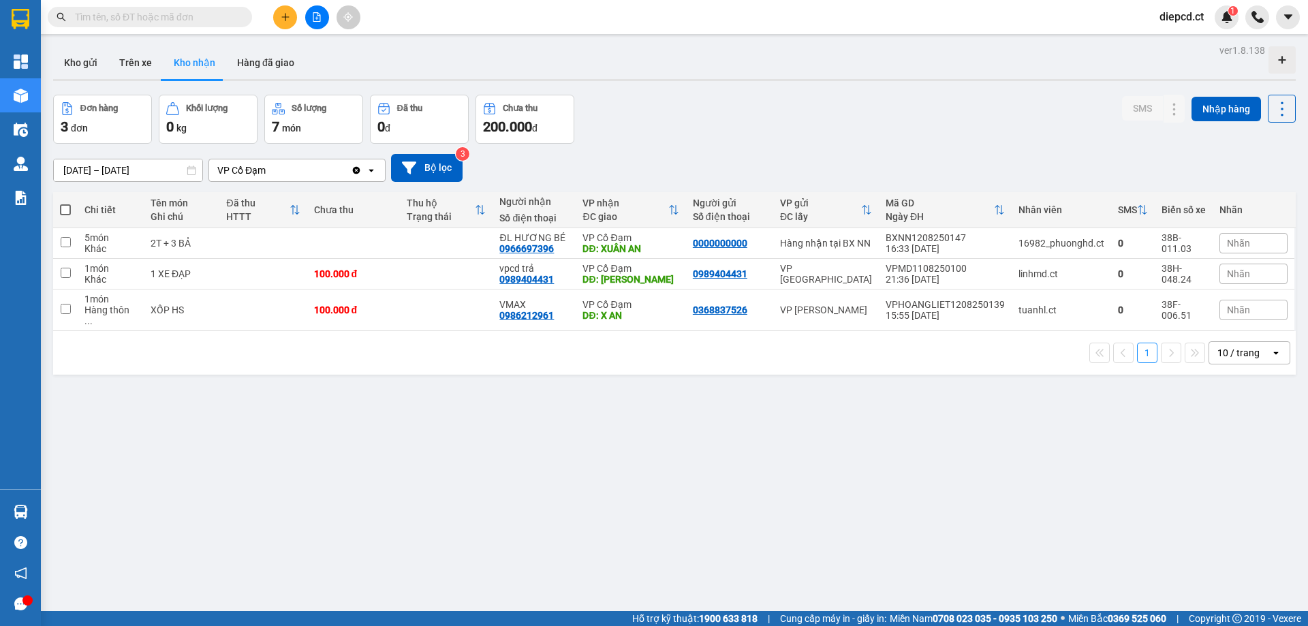
click at [196, 169] on icon at bounding box center [191, 171] width 8 height 10
click at [193, 169] on icon at bounding box center [191, 171] width 8 height 10
click at [167, 10] on input "text" at bounding box center [155, 17] width 161 height 15
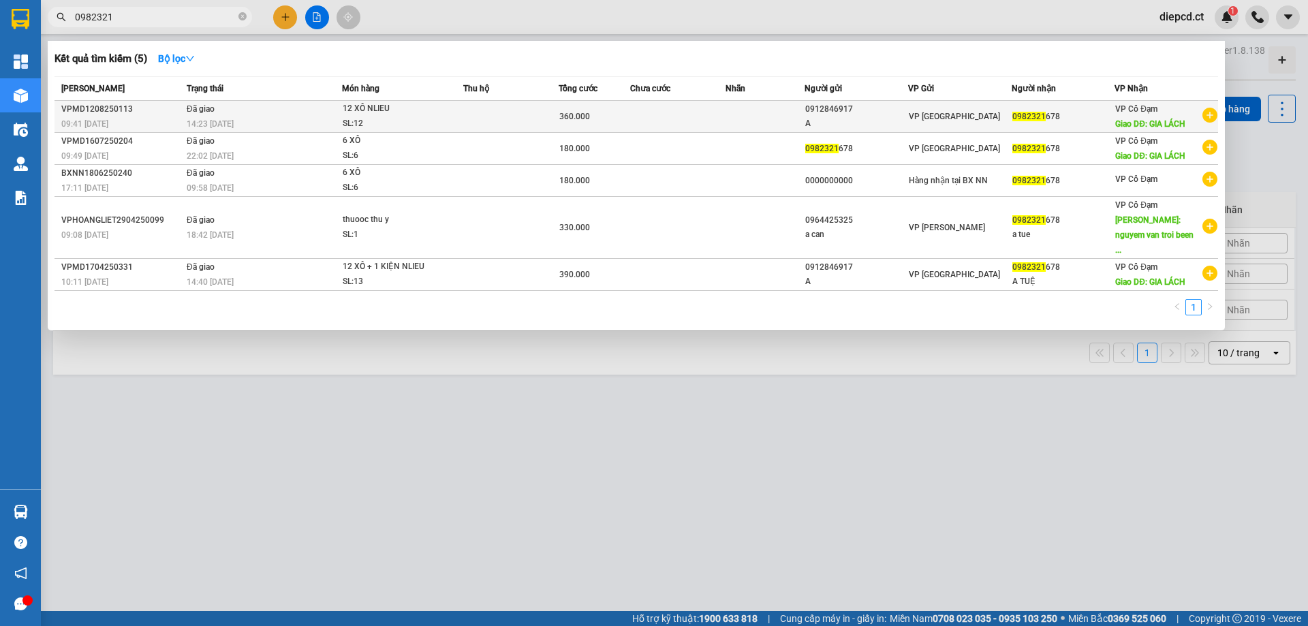
type input "0982321"
click at [205, 114] on span "Đã giao" at bounding box center [201, 108] width 28 height 11
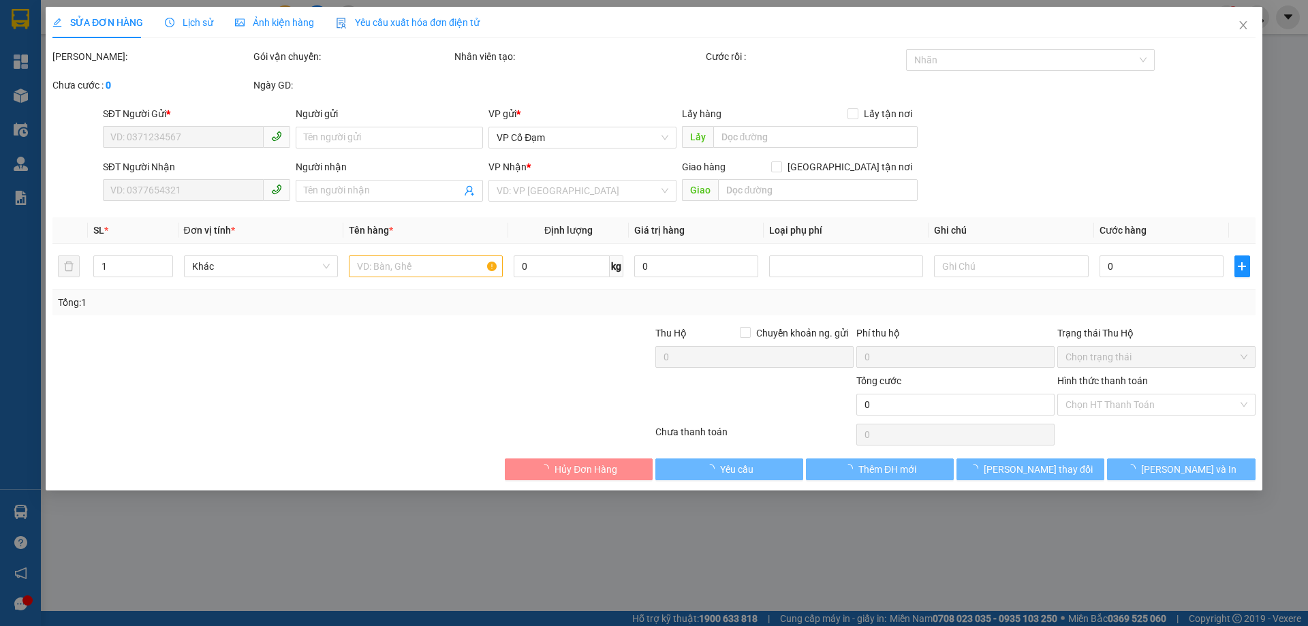
type input "0912846917"
type input "A"
type input "0982321678"
type input "GIA LÁCH"
type input "360.000"
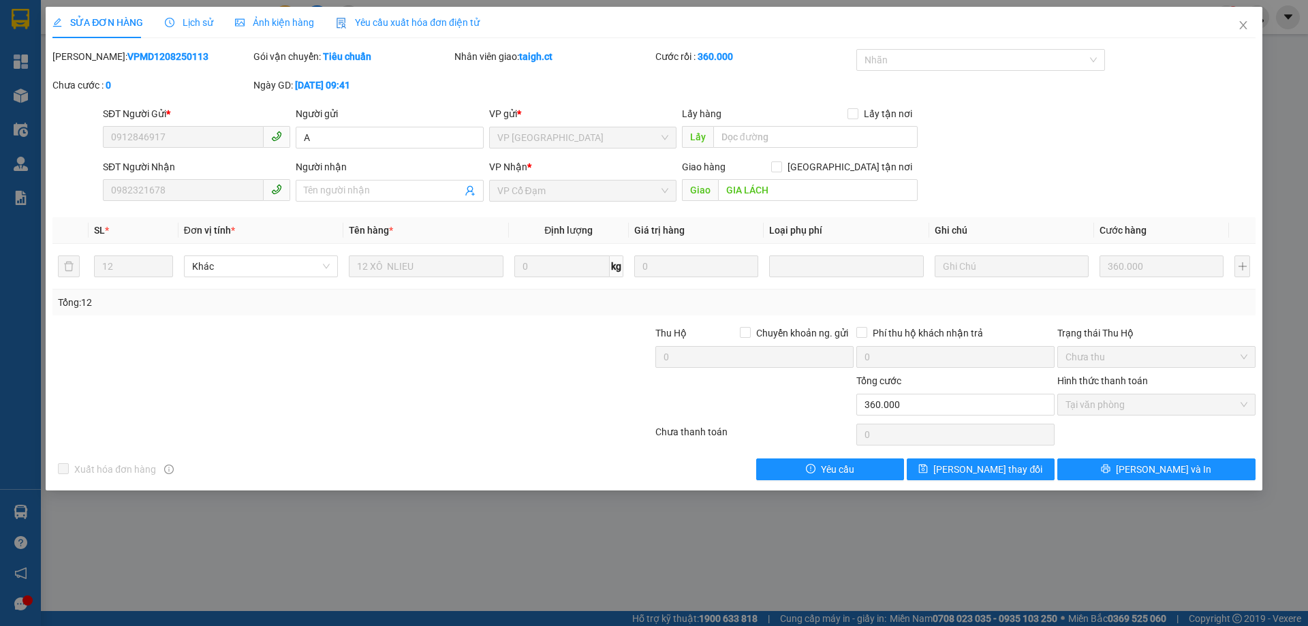
click at [181, 21] on span "Lịch sử" at bounding box center [189, 22] width 48 height 11
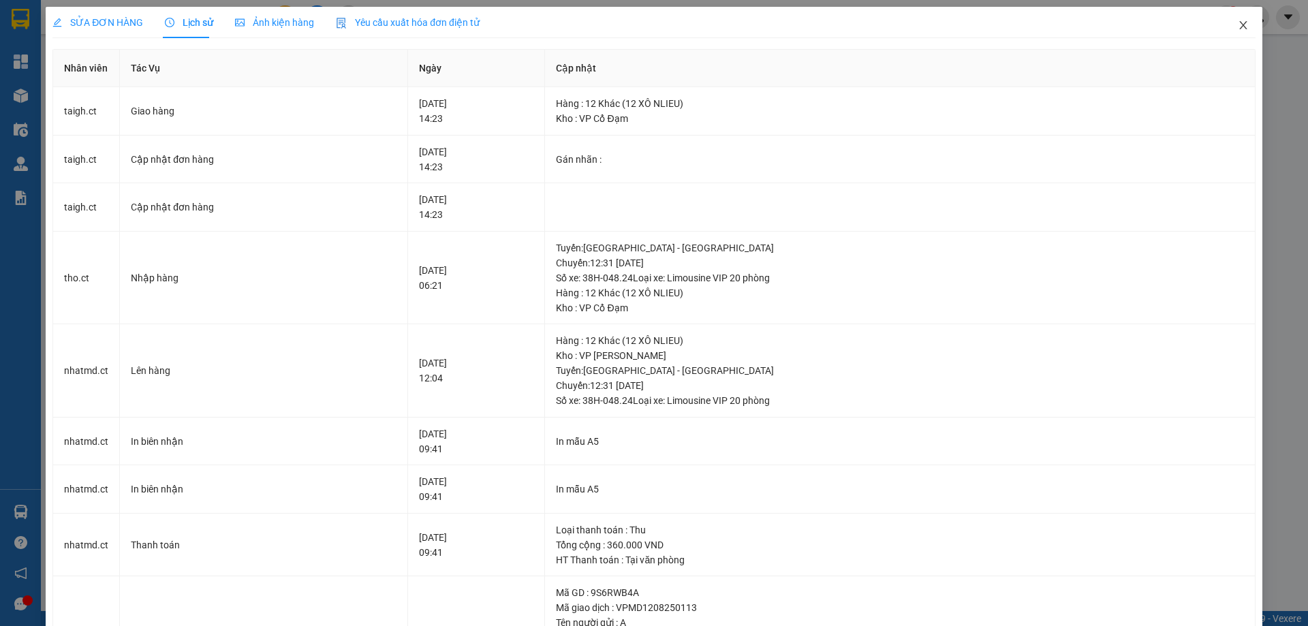
click at [1238, 27] on icon "close" at bounding box center [1243, 25] width 11 height 11
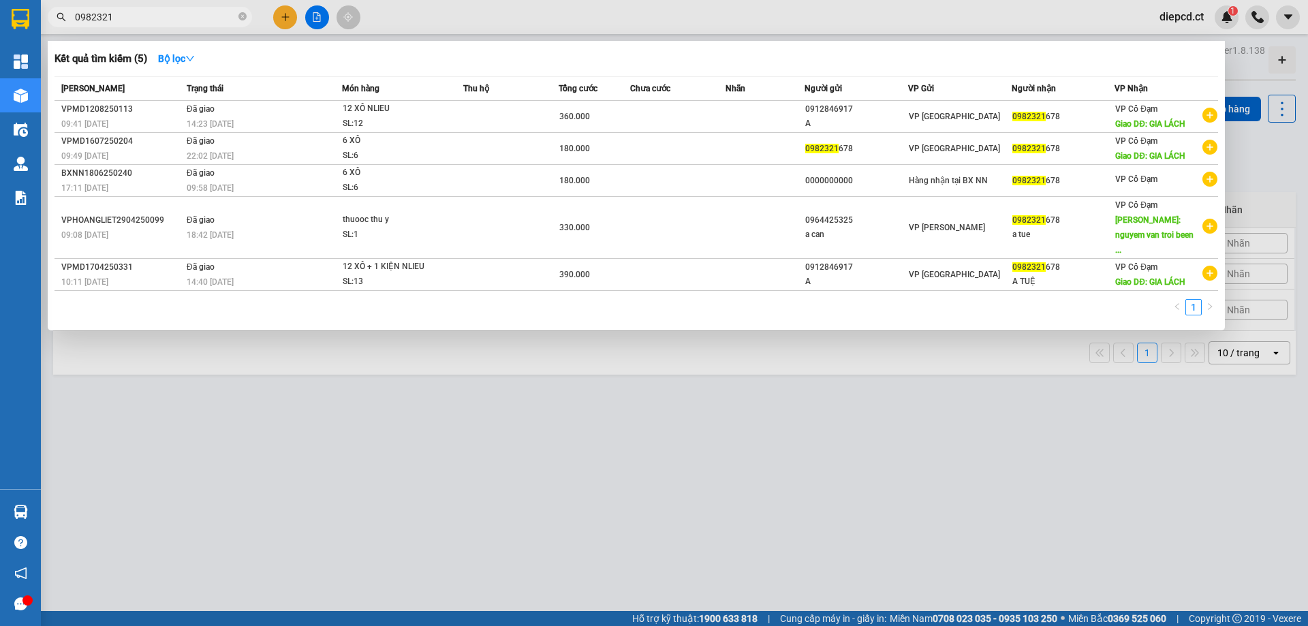
click at [166, 18] on input "0982321" at bounding box center [155, 17] width 161 height 15
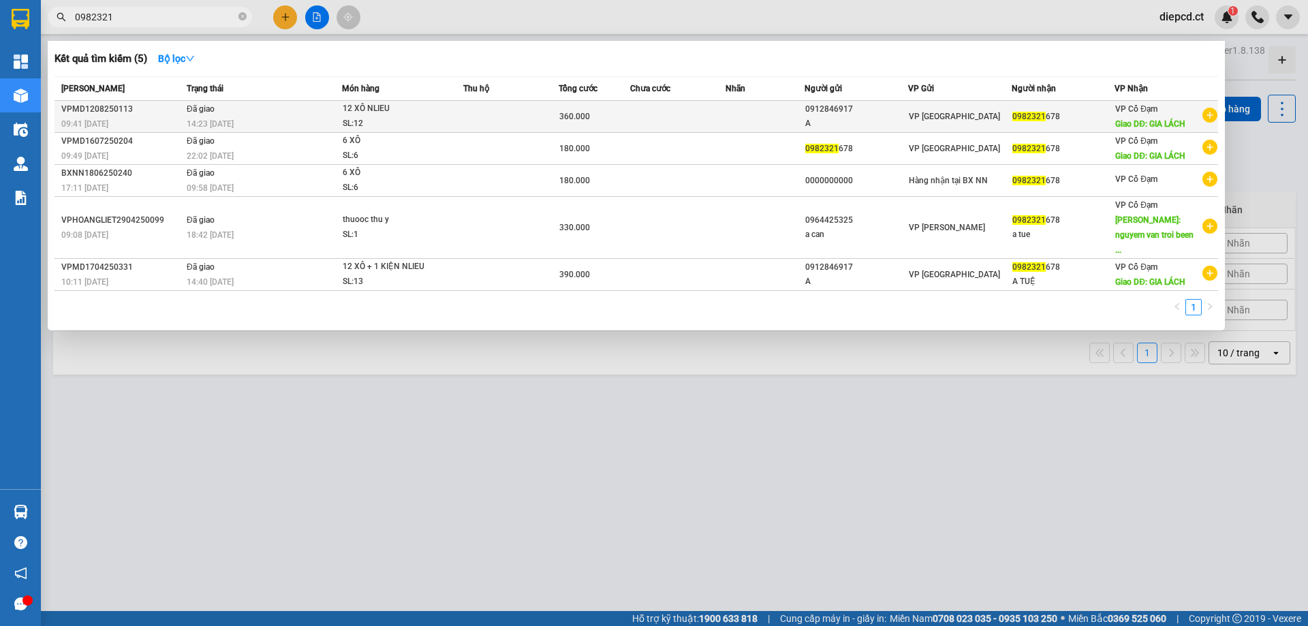
click at [221, 118] on span "14:23 - 13/08" at bounding box center [210, 123] width 47 height 11
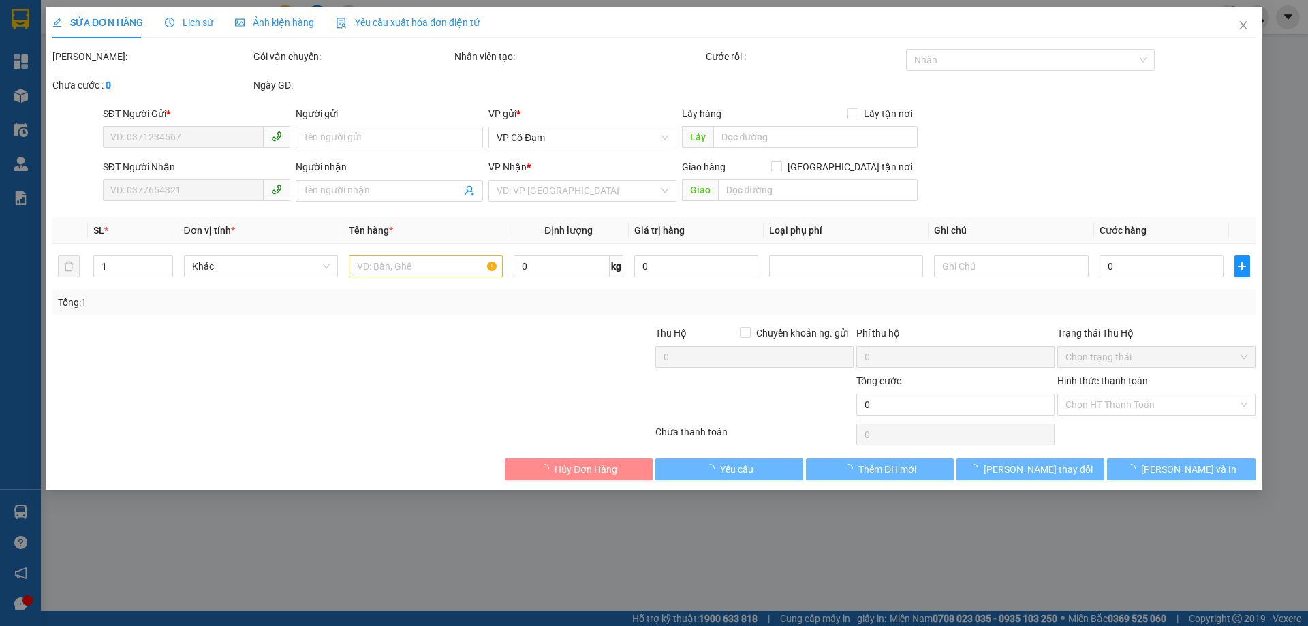
type input "0912846917"
type input "A"
type input "0982321678"
type input "GIA LÁCH"
type input "360.000"
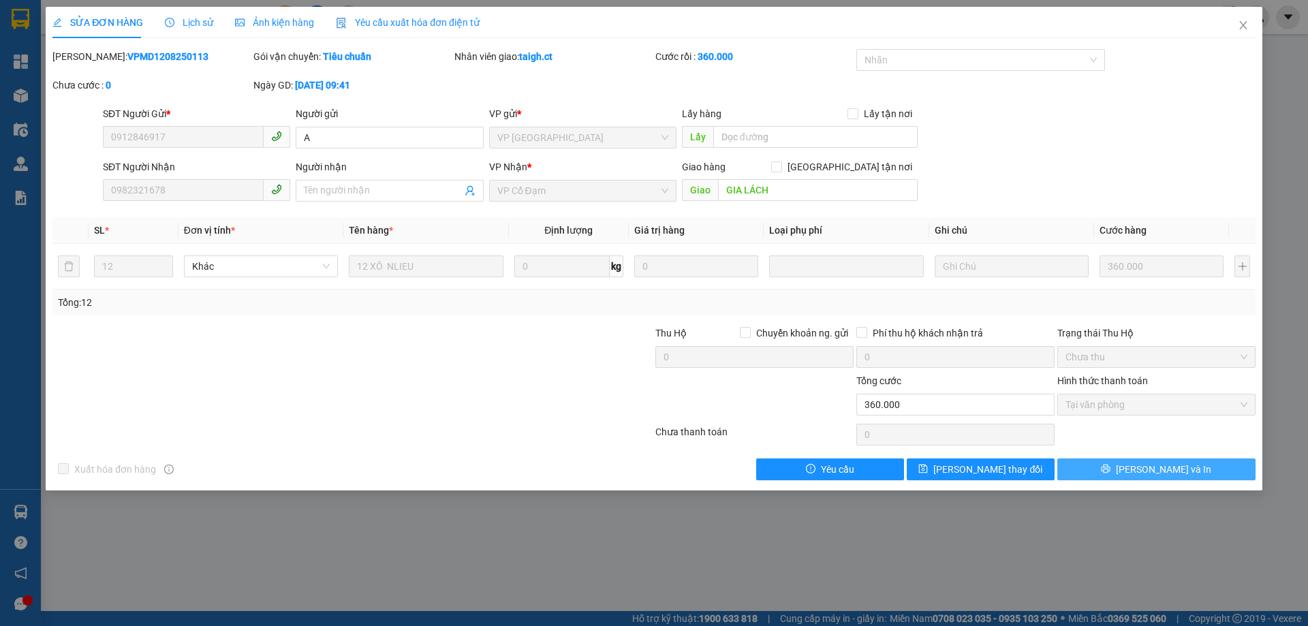
click at [1155, 473] on span "Lưu và In" at bounding box center [1163, 469] width 95 height 15
